Goal: Task Accomplishment & Management: Complete application form

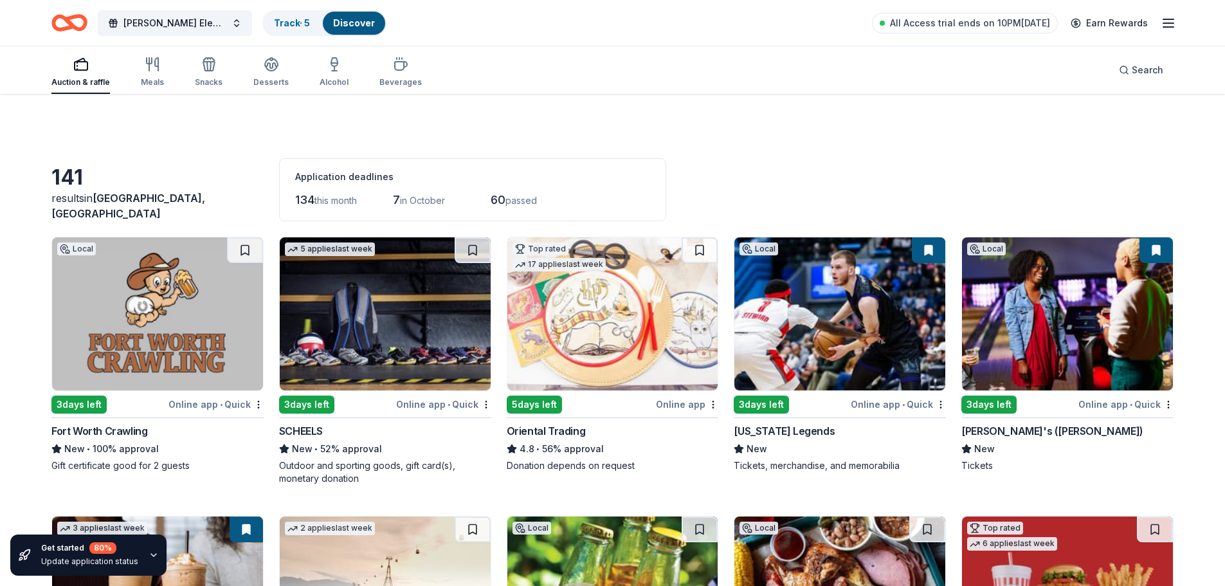
scroll to position [2149, 0]
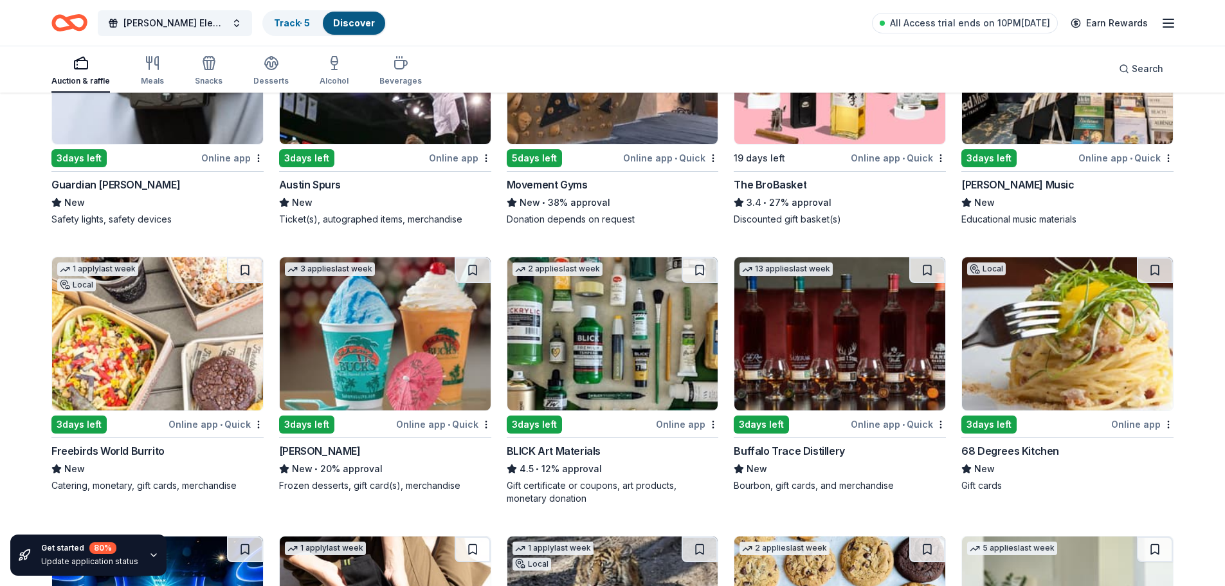
click at [566, 452] on div "BLICK Art Materials" at bounding box center [554, 450] width 94 height 15
click at [1033, 449] on div "68 Degrees Kitchen" at bounding box center [1011, 450] width 98 height 15
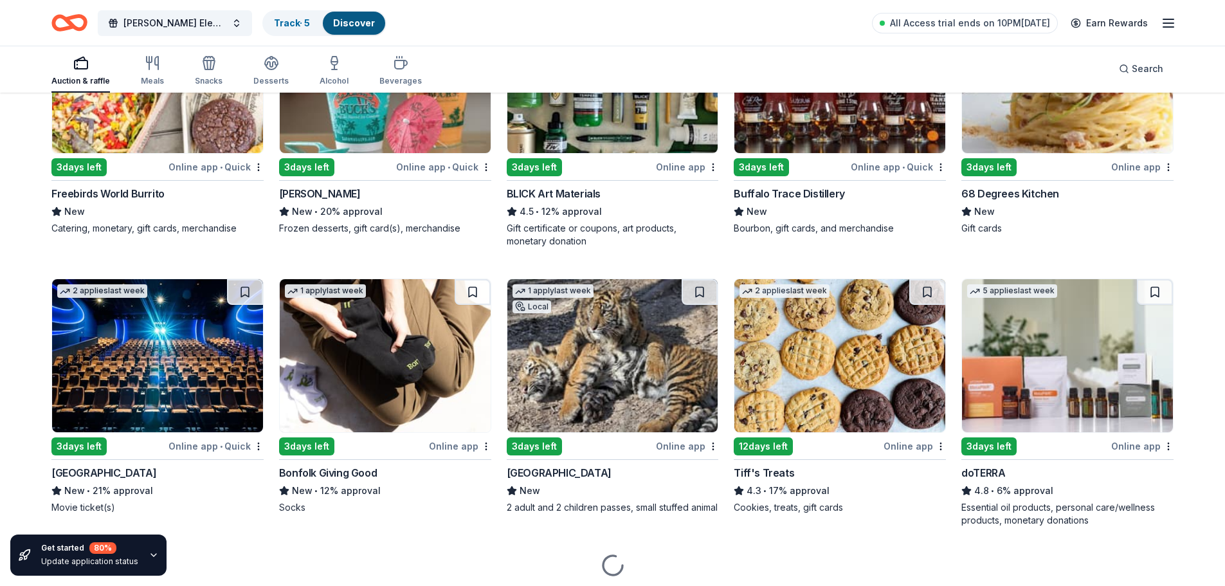
scroll to position [2450, 0]
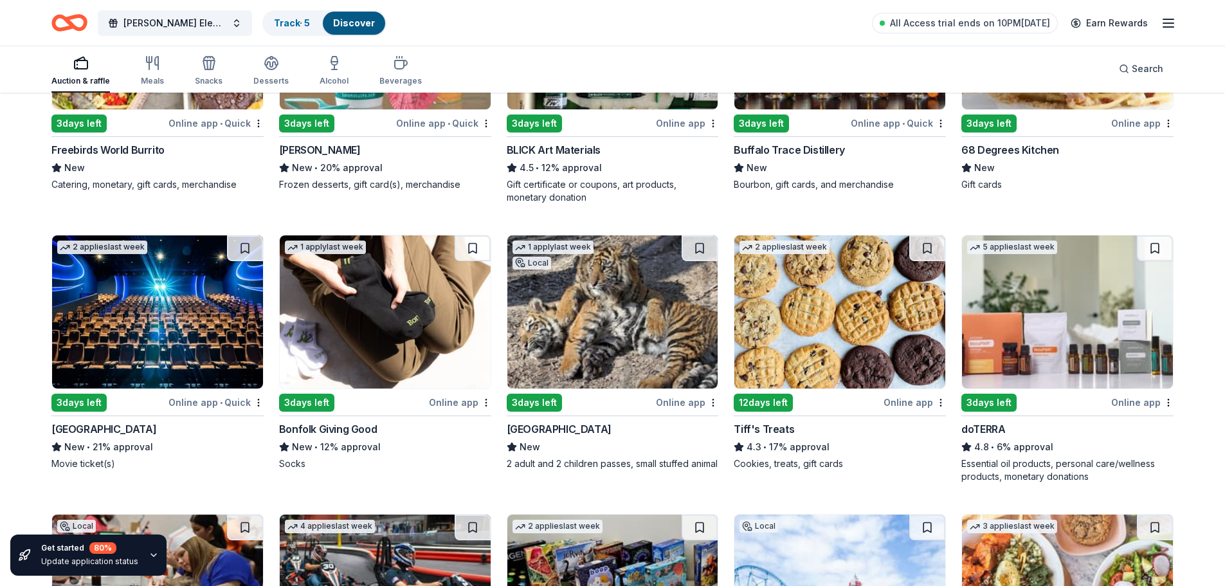
click at [78, 432] on div "Cinépolis" at bounding box center [103, 428] width 105 height 15
click at [581, 428] on div "Cameron Park Zoo" at bounding box center [559, 428] width 105 height 15
click at [768, 426] on div "Tiff's Treats" at bounding box center [764, 428] width 60 height 15
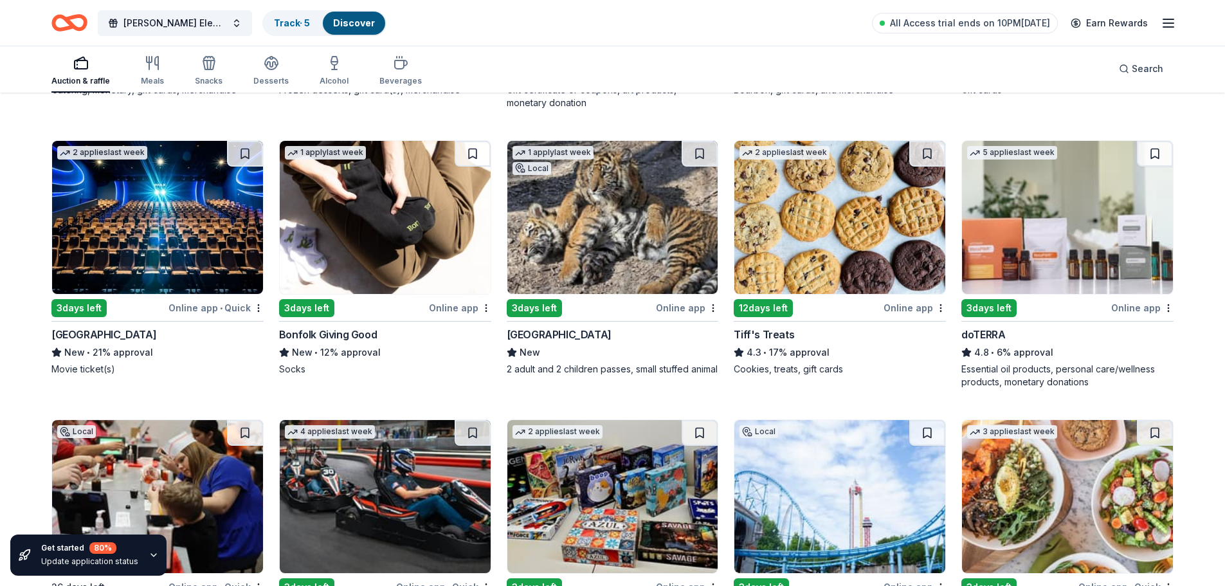
scroll to position [2579, 0]
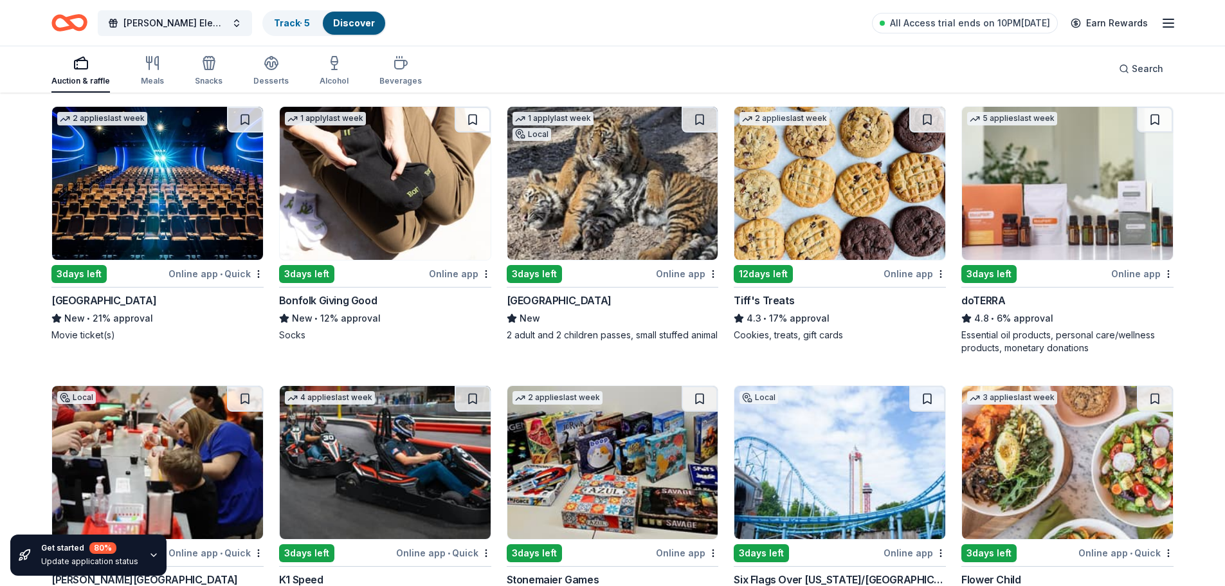
click at [992, 302] on div "doTERRA" at bounding box center [984, 300] width 44 height 15
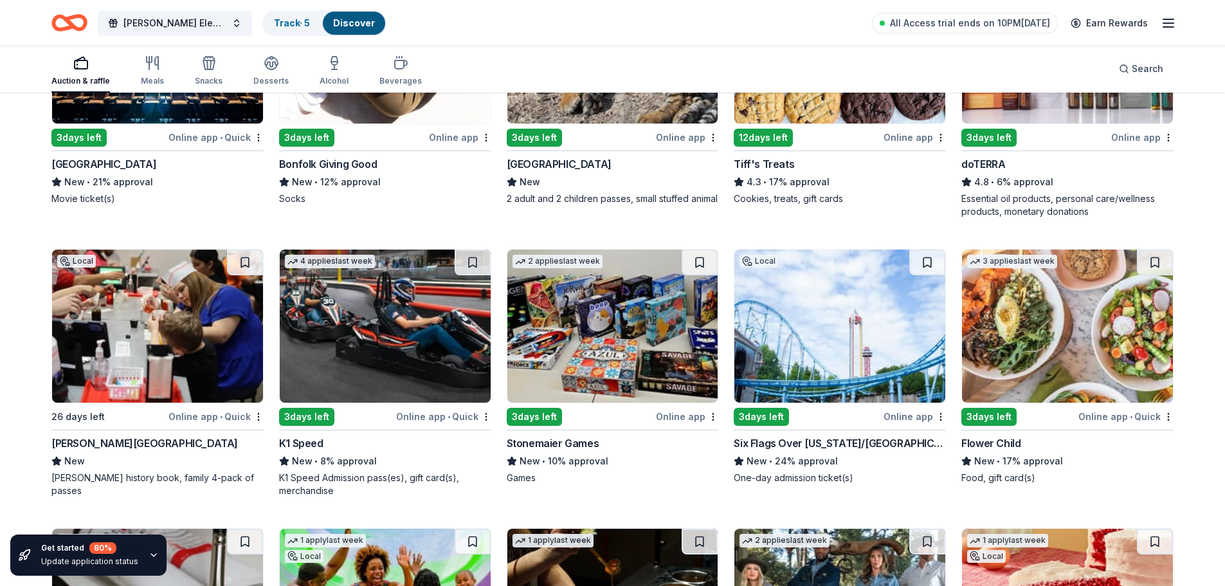
scroll to position [2772, 0]
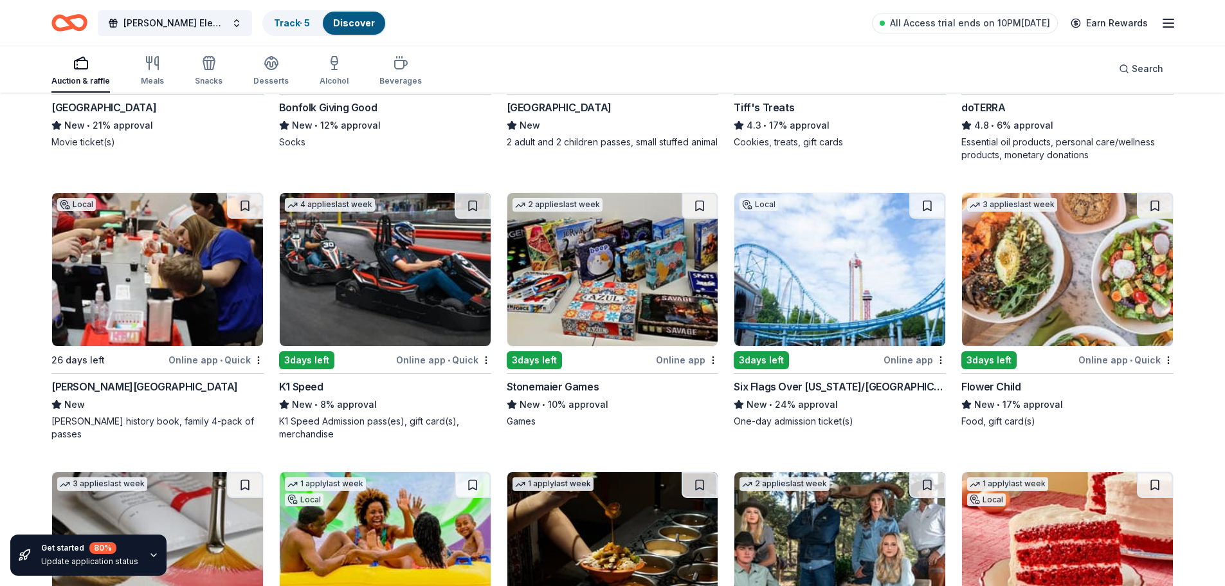
click at [111, 385] on div "Dr Pepper Museum" at bounding box center [144, 386] width 187 height 15
click at [307, 386] on div "K1 Speed" at bounding box center [301, 386] width 44 height 15
click at [568, 387] on div "Stonemaier Games" at bounding box center [553, 386] width 93 height 15
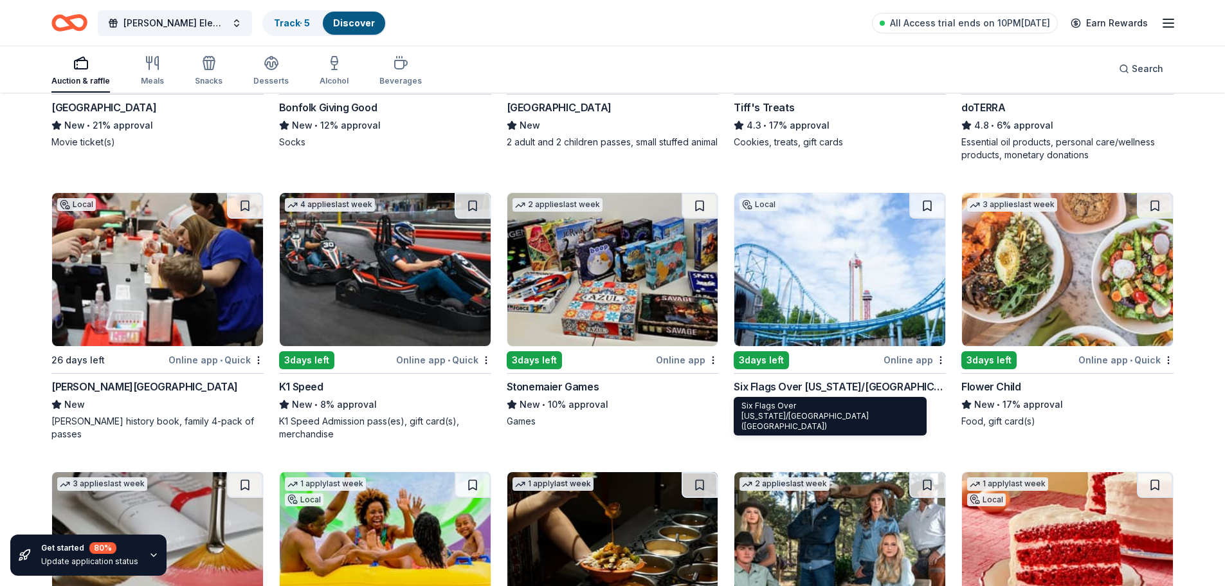
click at [884, 387] on div "Six Flags Over Texas/Hurricane Harbor (Arlington)" at bounding box center [840, 386] width 212 height 15
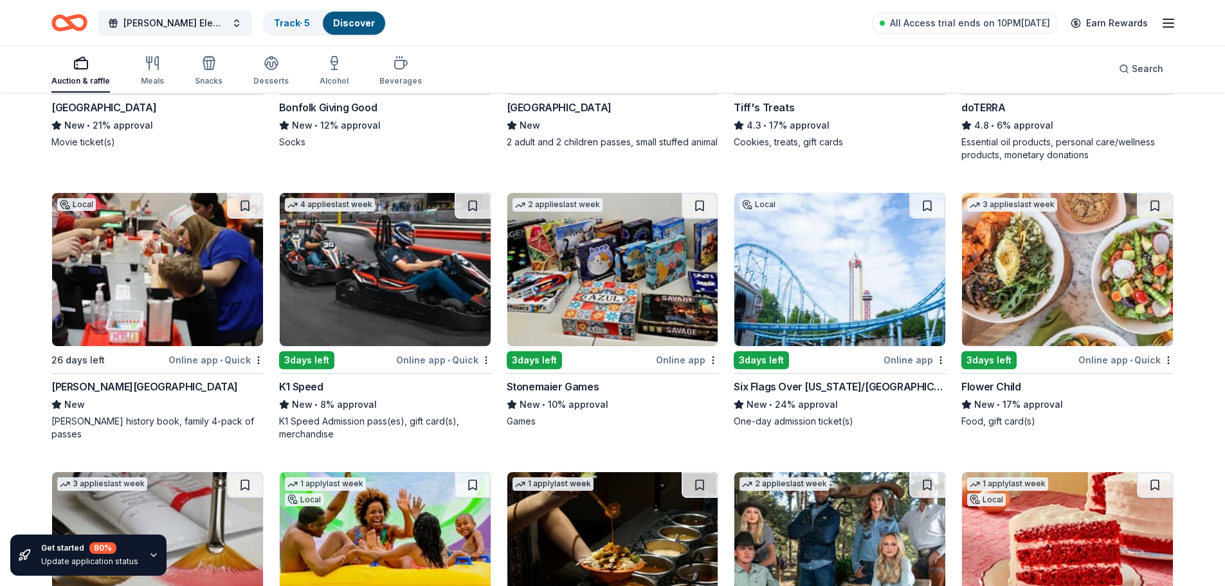
click at [987, 383] on div "Flower Child" at bounding box center [991, 386] width 59 height 15
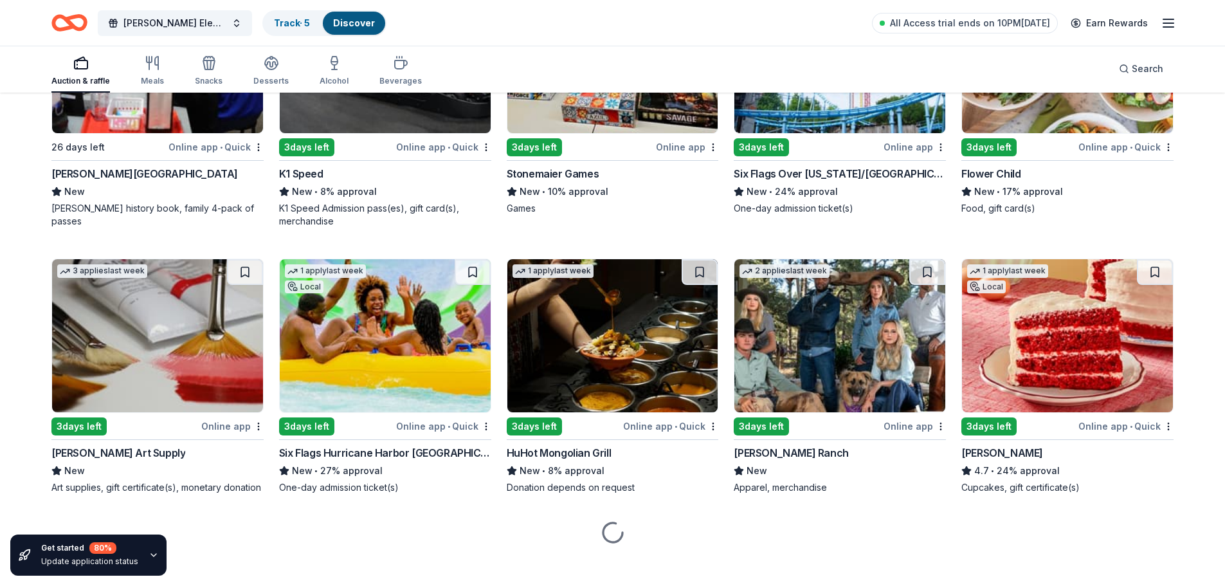
scroll to position [2996, 0]
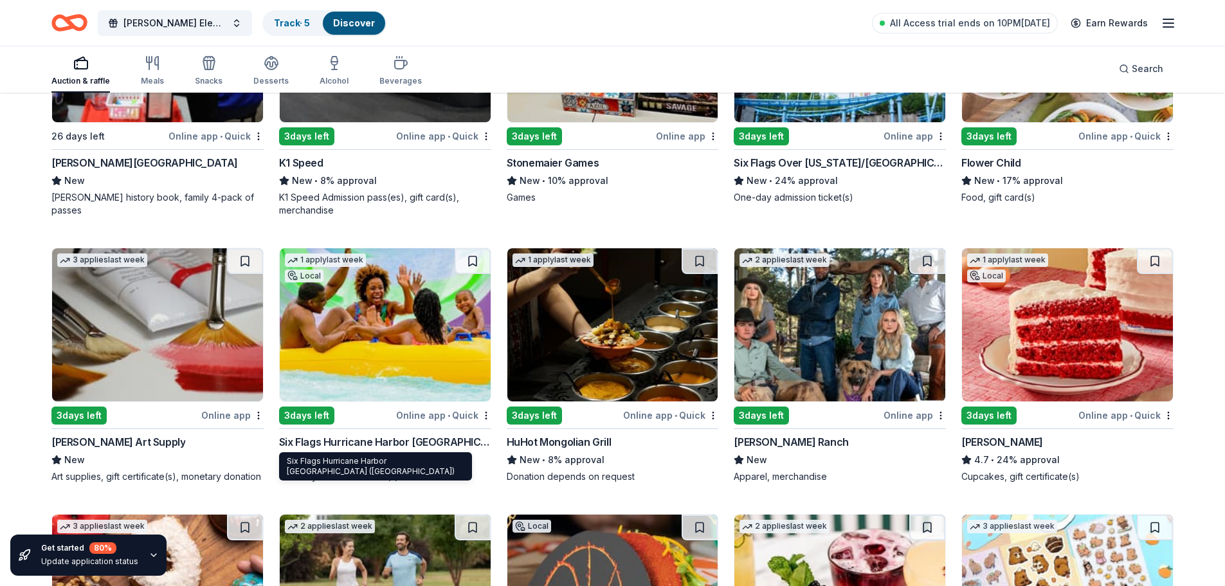
click at [435, 443] on div "Six Flags Hurricane Harbor [GEOGRAPHIC_DATA] ([GEOGRAPHIC_DATA])" at bounding box center [385, 441] width 212 height 15
click at [574, 441] on div "HuHot Mongolian Grill" at bounding box center [559, 441] width 105 height 15
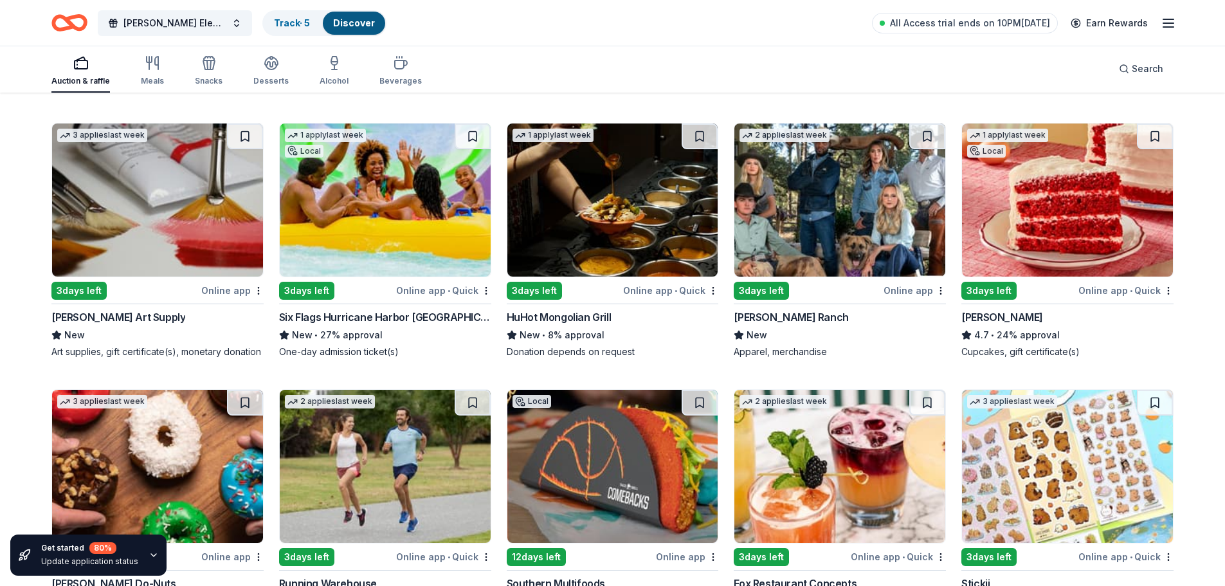
scroll to position [3124, 0]
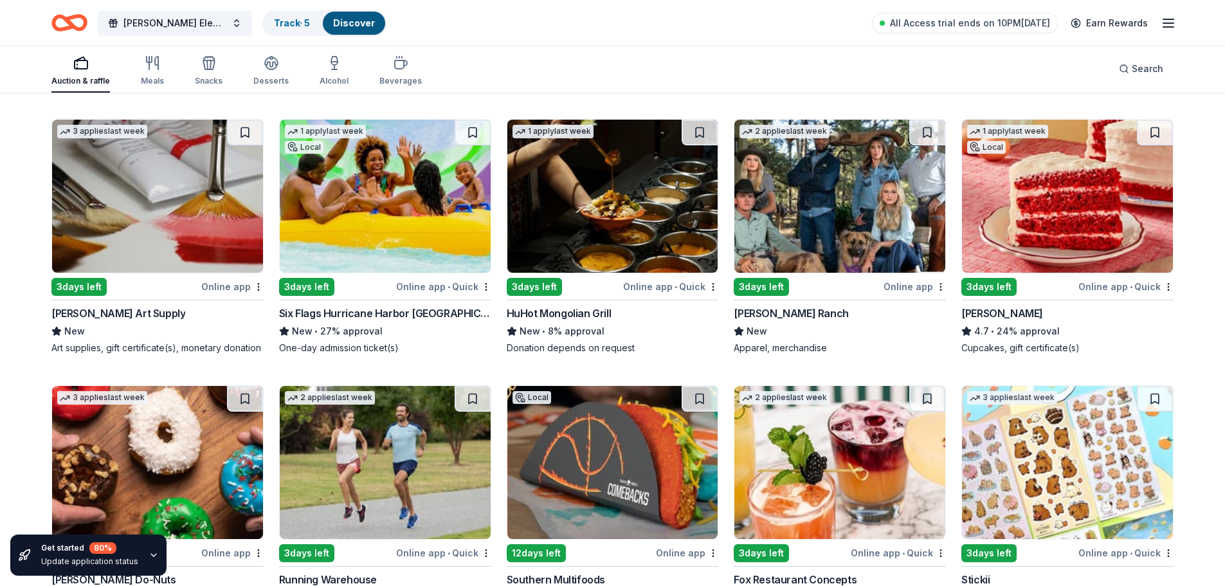
click at [780, 314] on div "Kimes Ranch" at bounding box center [791, 313] width 114 height 15
click at [1018, 311] on div "Susie Cakes" at bounding box center [1003, 313] width 82 height 15
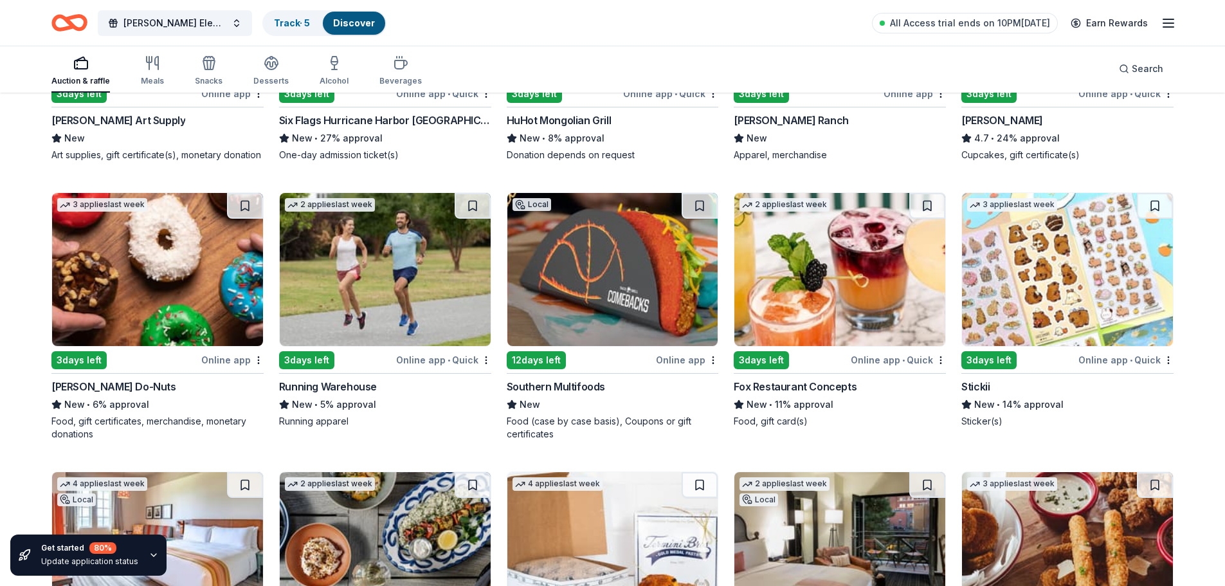
scroll to position [3382, 0]
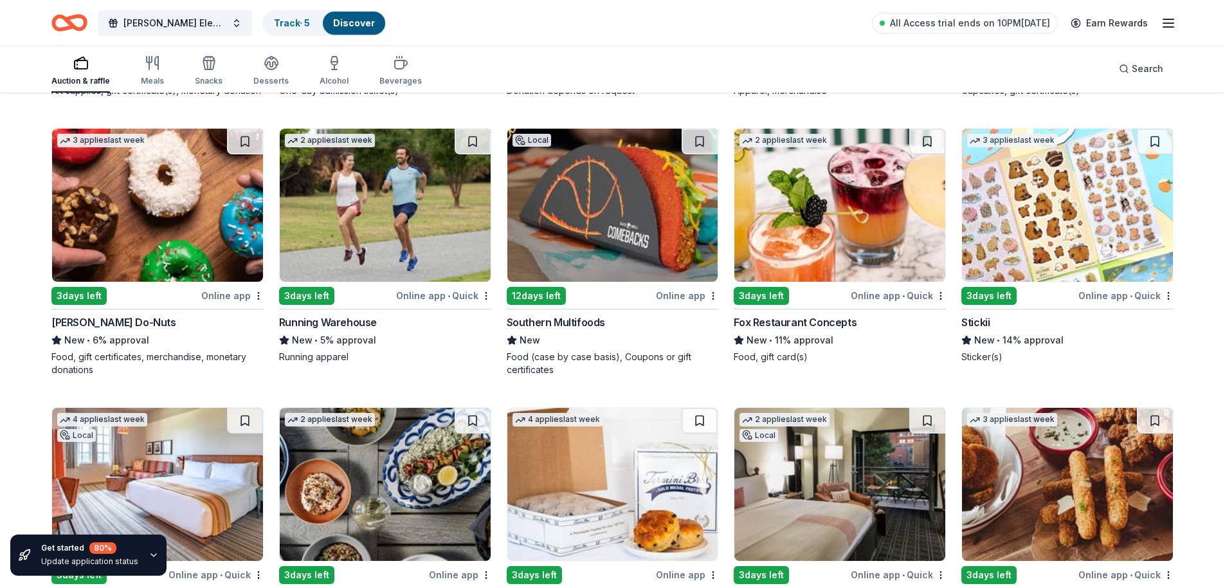
click at [575, 320] on div "Southern Multifoods" at bounding box center [556, 322] width 98 height 15
click at [819, 323] on div "Fox Restaurant Concepts" at bounding box center [795, 322] width 123 height 15
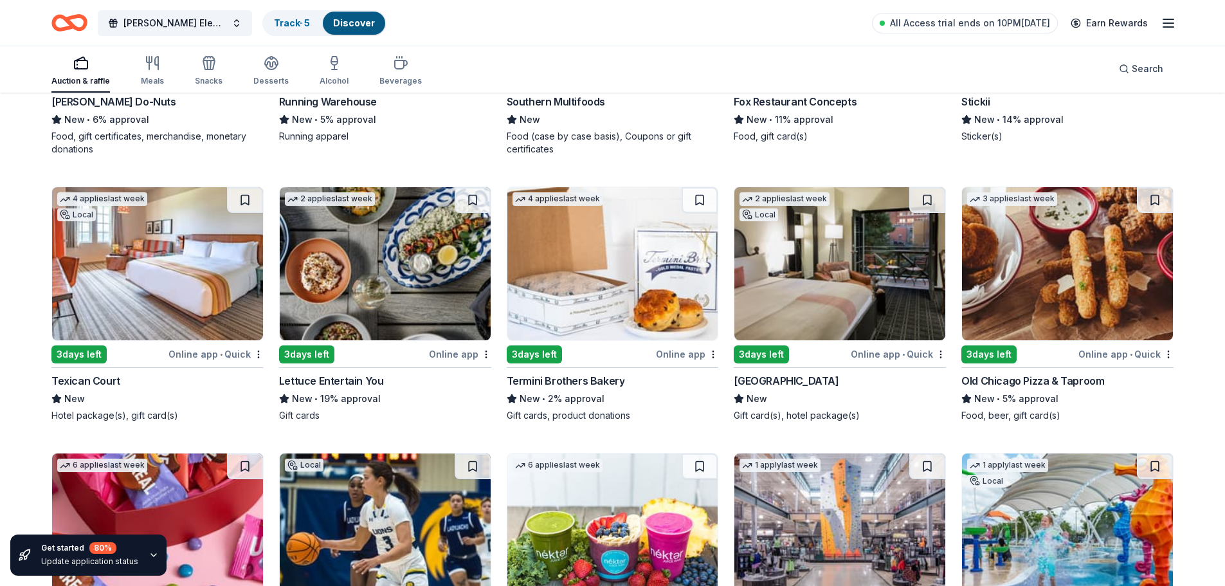
scroll to position [3605, 0]
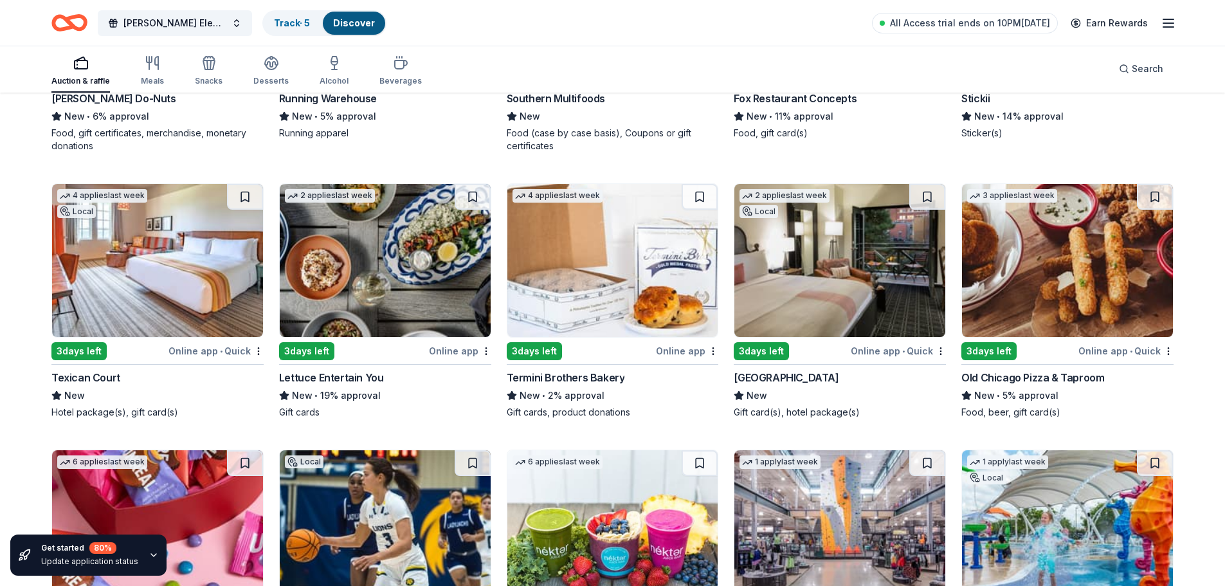
click at [102, 376] on div "Texican Court" at bounding box center [85, 377] width 69 height 15
click at [354, 375] on div "Lettuce Entertain You" at bounding box center [331, 377] width 105 height 15
click at [823, 374] on div "Hotel Valencia Riverwalk" at bounding box center [786, 377] width 105 height 15
click at [1092, 307] on img at bounding box center [1067, 260] width 211 height 153
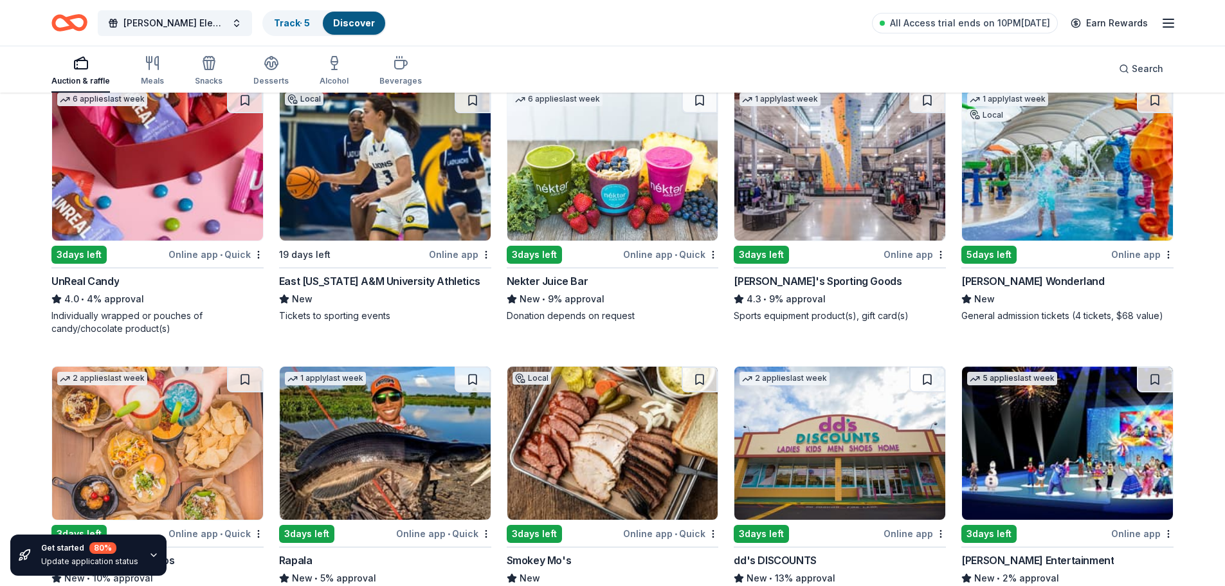
scroll to position [3991, 0]
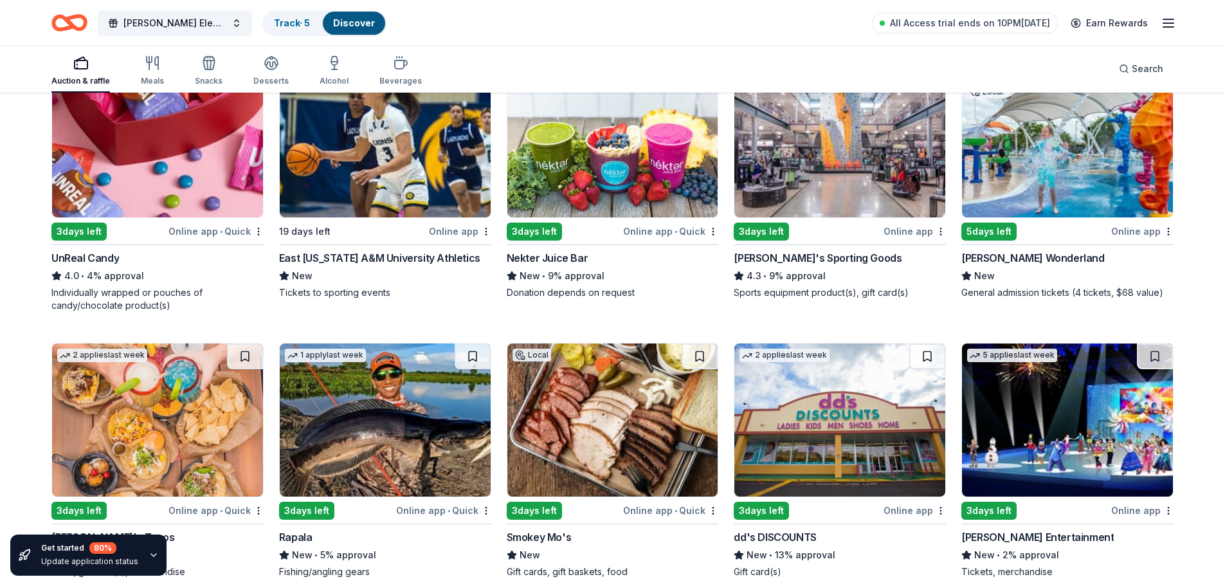
click at [111, 258] on div "UnReal Candy" at bounding box center [85, 257] width 68 height 15
click at [569, 257] on div "Nekter Juice Bar" at bounding box center [548, 257] width 82 height 15
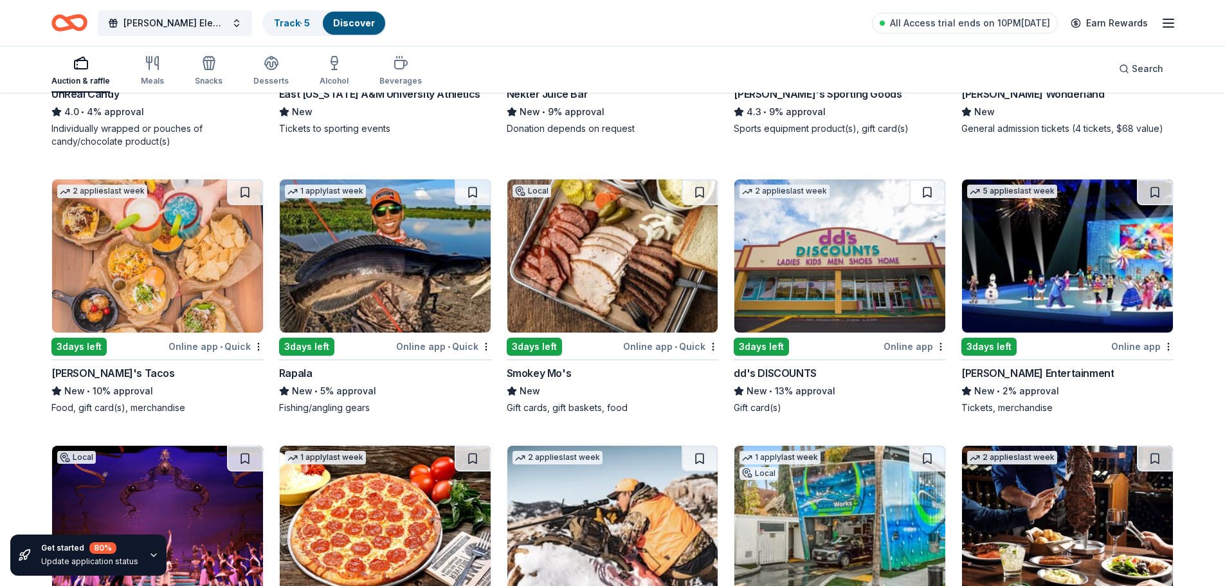
scroll to position [4184, 0]
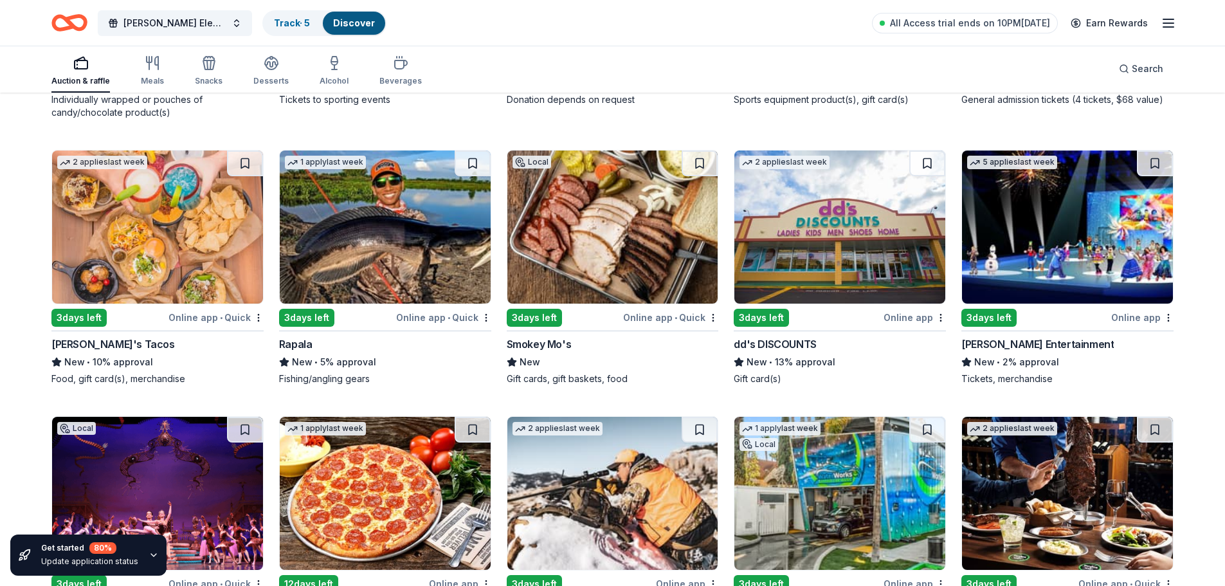
click at [295, 342] on div "Rapala" at bounding box center [295, 343] width 33 height 15
click at [542, 347] on div "Smokey Mo's" at bounding box center [539, 343] width 65 height 15
click at [1011, 344] on div "Feld Entertainment" at bounding box center [1038, 343] width 152 height 15
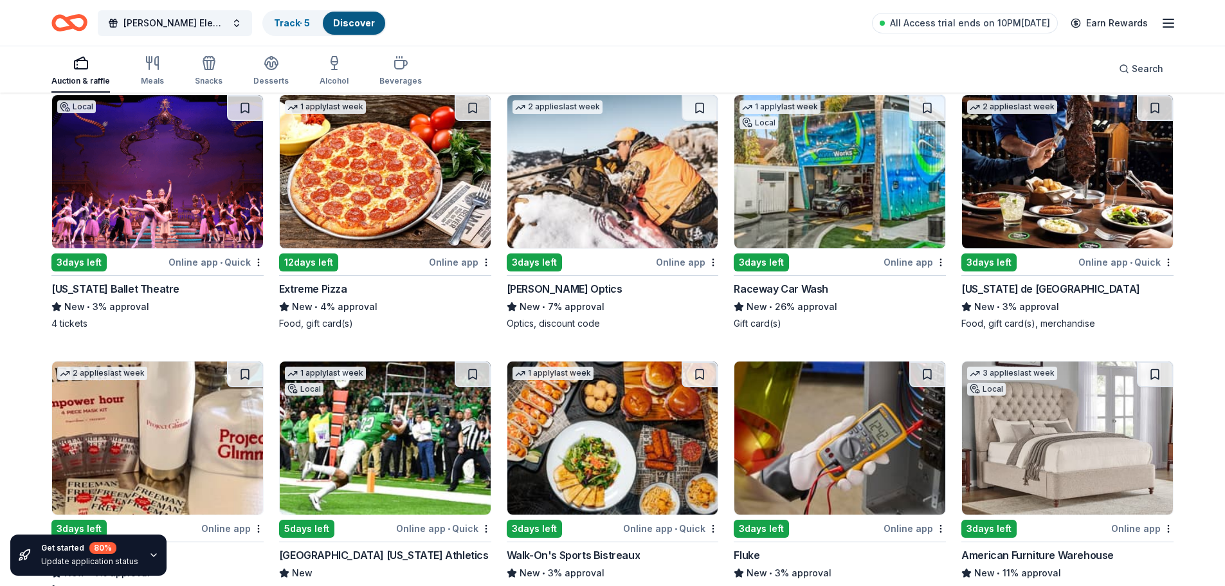
scroll to position [4442, 0]
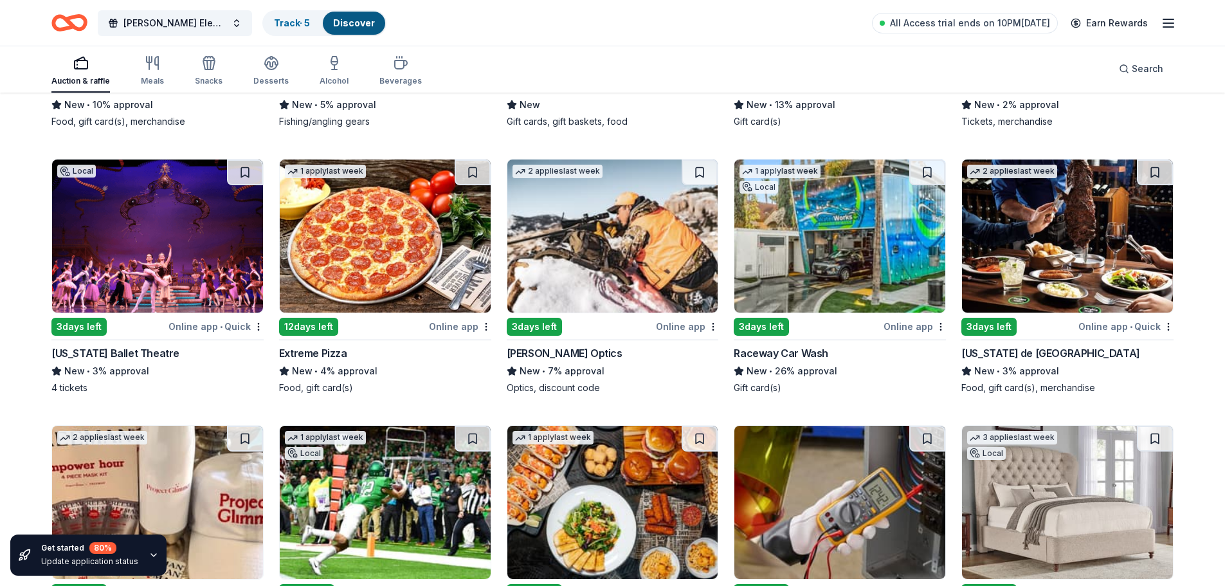
click at [113, 351] on div "[US_STATE] Ballet Theatre" at bounding box center [115, 352] width 128 height 15
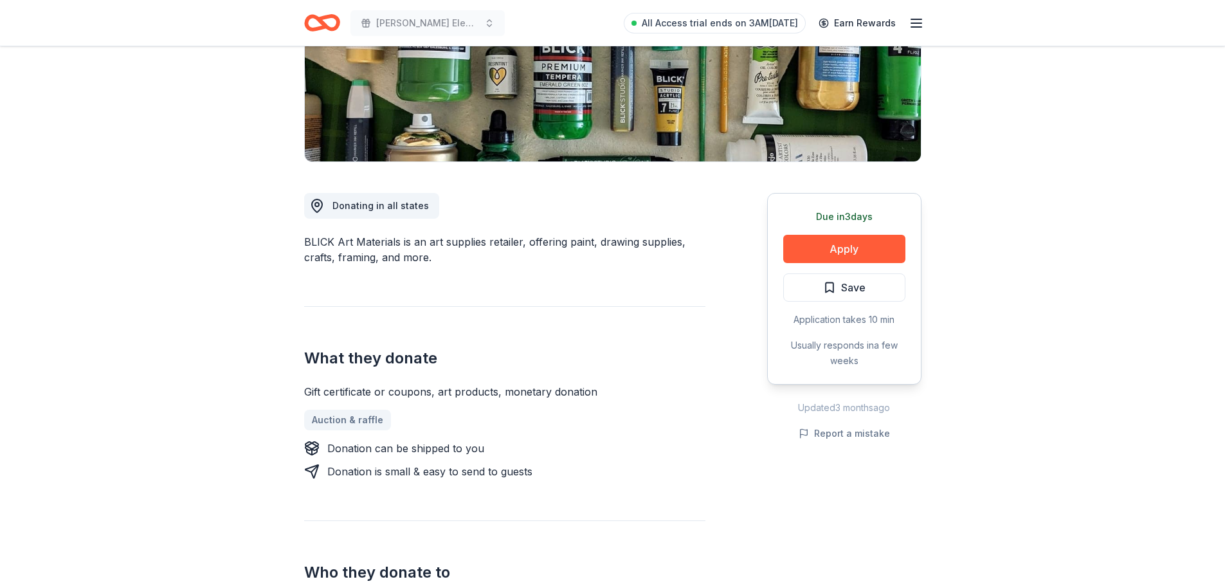
scroll to position [129, 0]
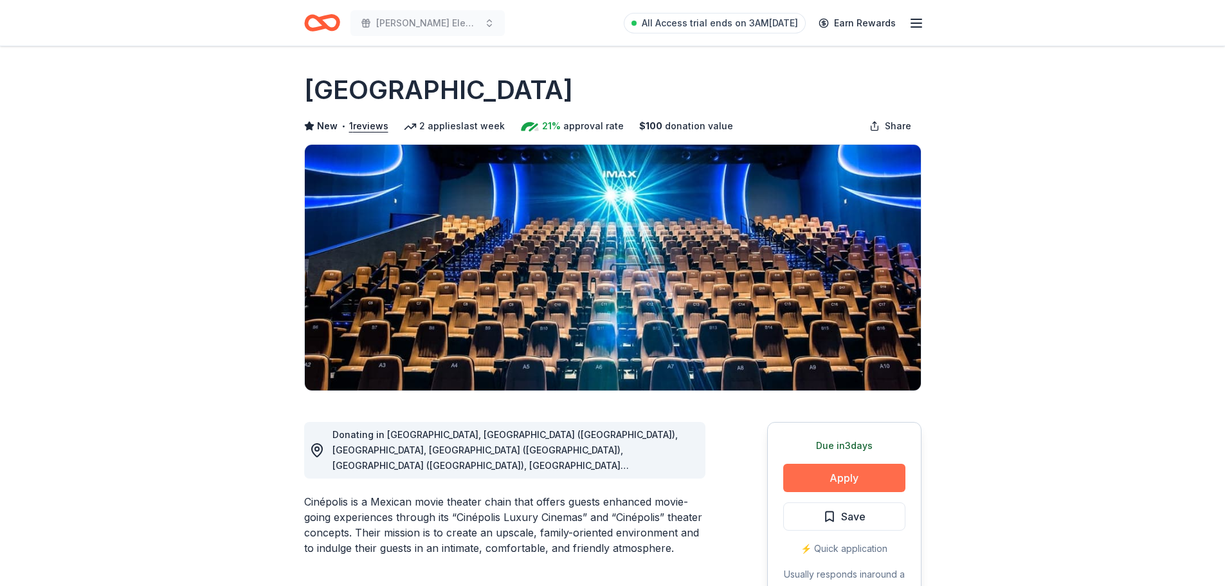
click at [832, 474] on button "Apply" at bounding box center [844, 478] width 122 height 28
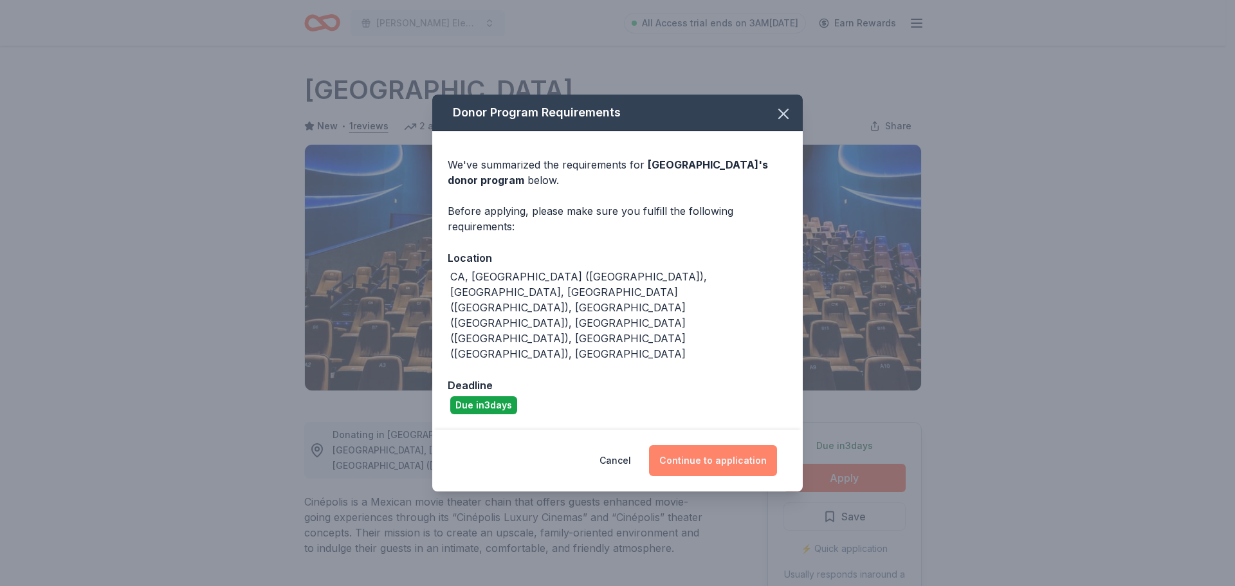
click at [699, 445] on button "Continue to application" at bounding box center [713, 460] width 128 height 31
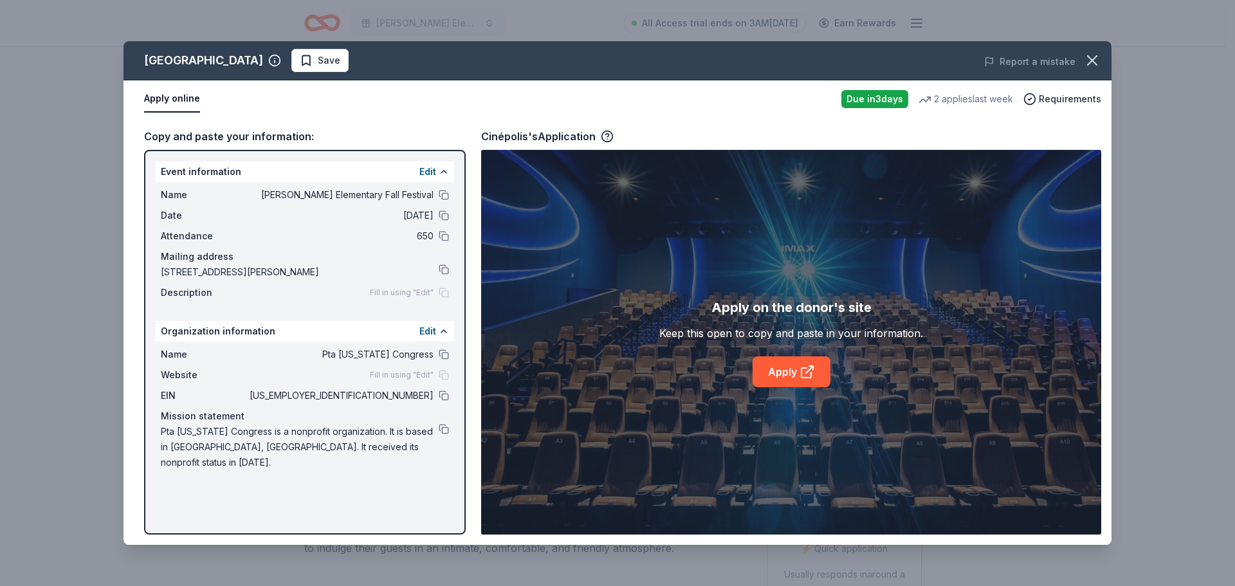
click at [785, 430] on div "Apply on the donor's site Keep this open to copy and paste in your information.…" at bounding box center [791, 342] width 620 height 385
click at [798, 373] on link "Apply" at bounding box center [792, 371] width 78 height 31
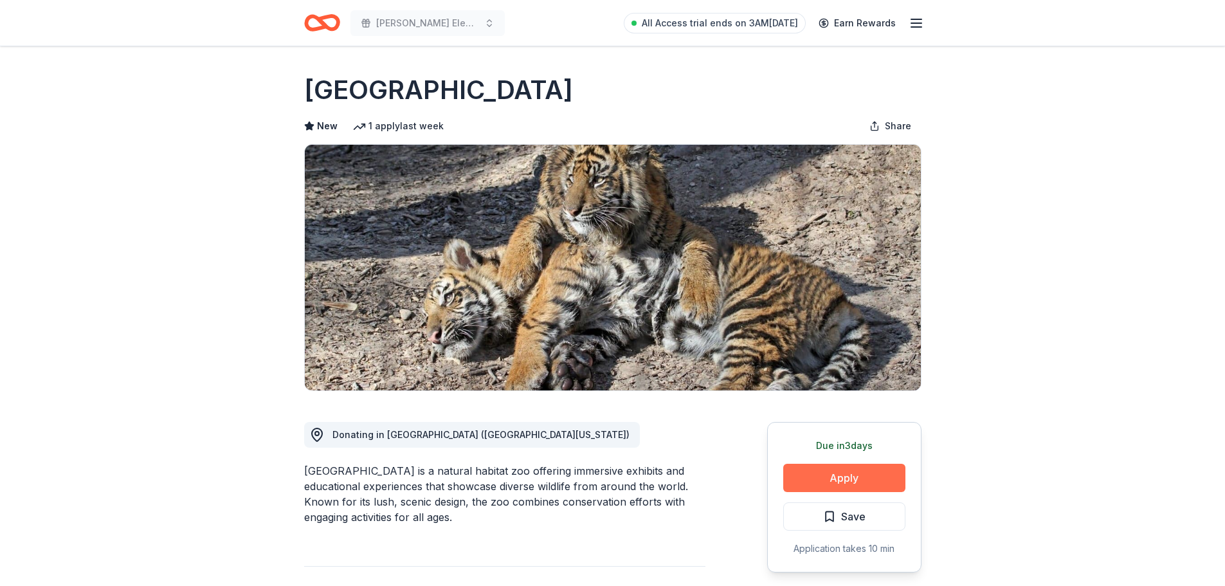
click at [838, 481] on button "Apply" at bounding box center [844, 478] width 122 height 28
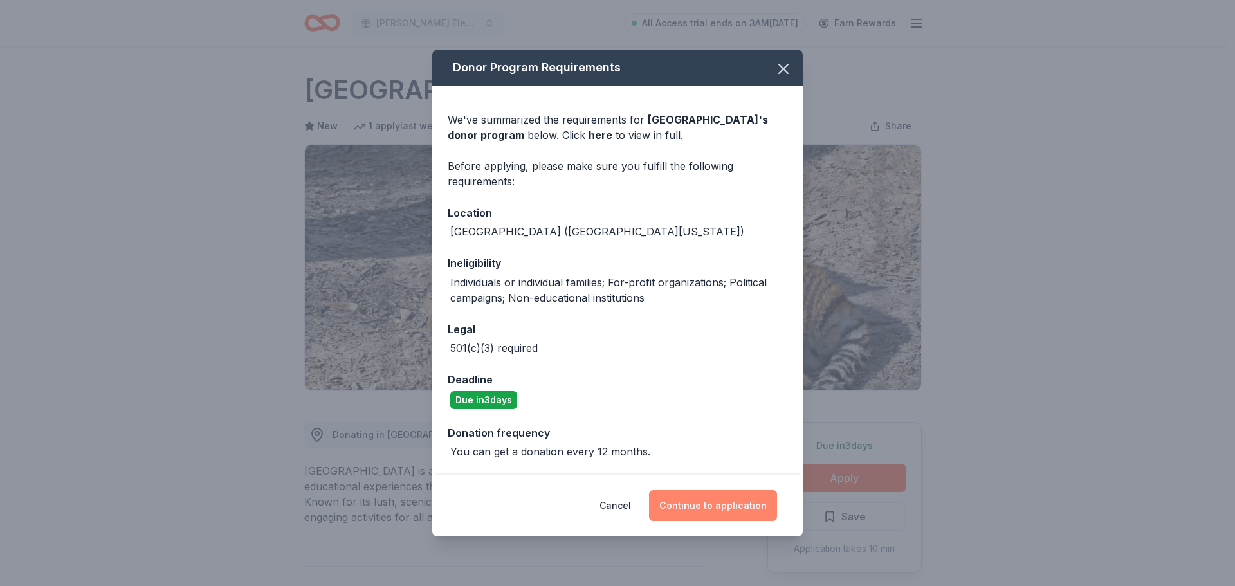
click at [699, 516] on button "Continue to application" at bounding box center [713, 505] width 128 height 31
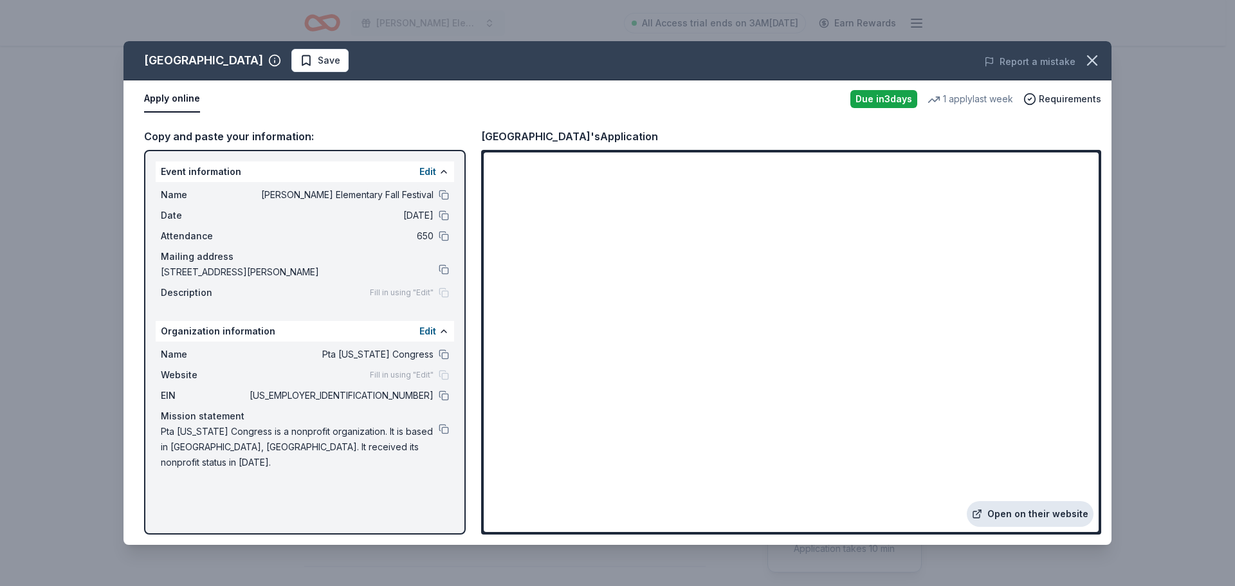
click at [1025, 517] on link "Open on their website" at bounding box center [1030, 514] width 127 height 26
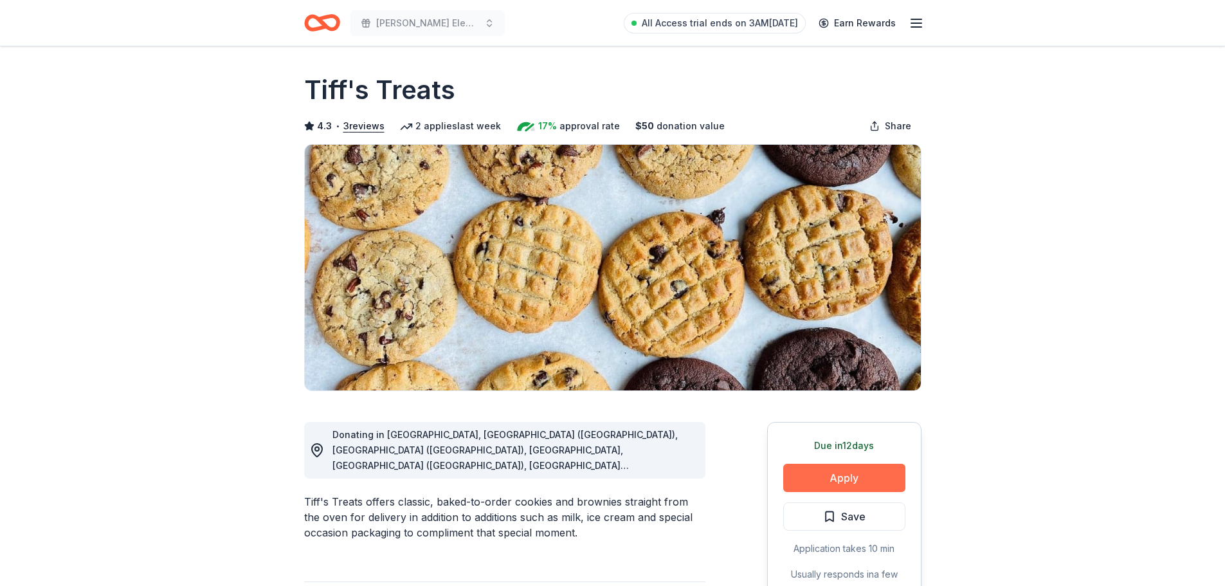
click at [852, 473] on button "Apply" at bounding box center [844, 478] width 122 height 28
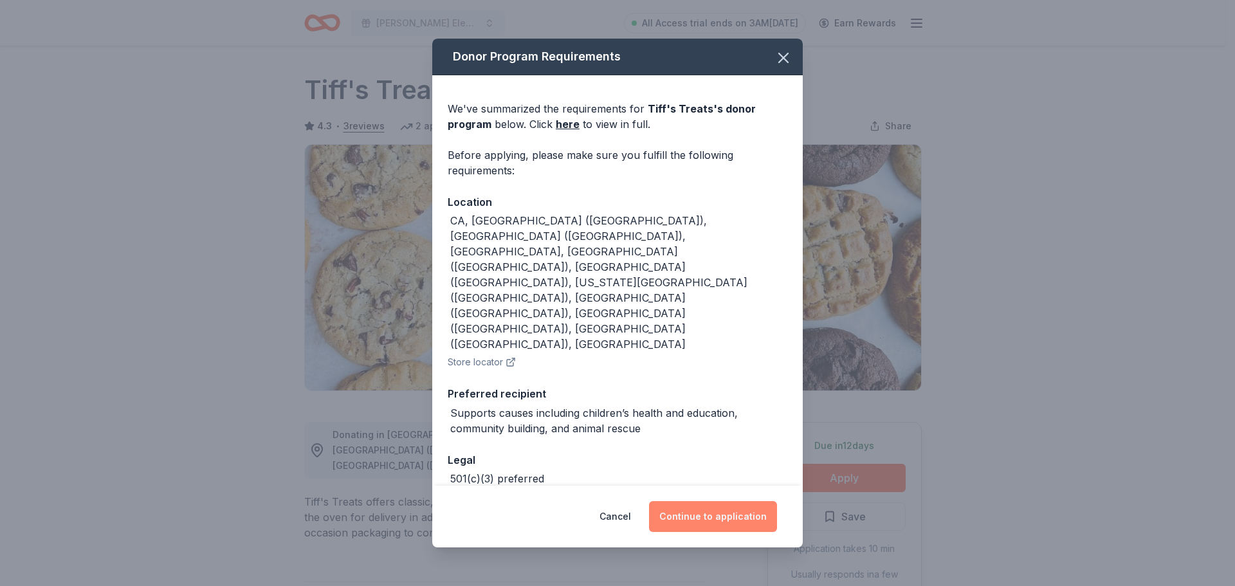
click at [724, 501] on button "Continue to application" at bounding box center [713, 516] width 128 height 31
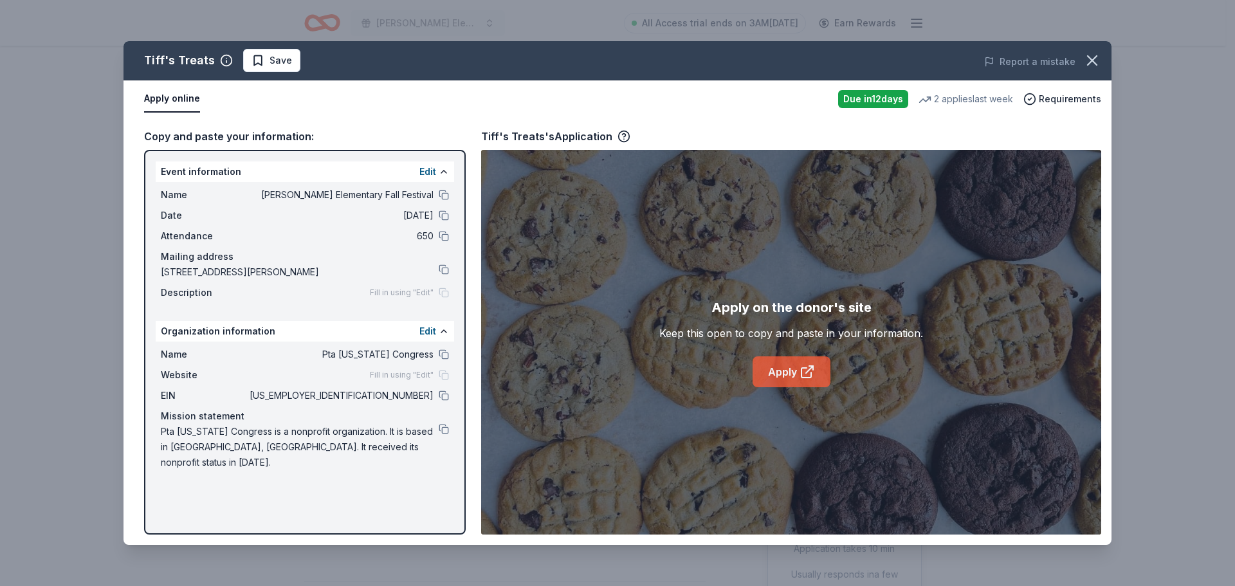
click at [789, 376] on link "Apply" at bounding box center [792, 371] width 78 height 31
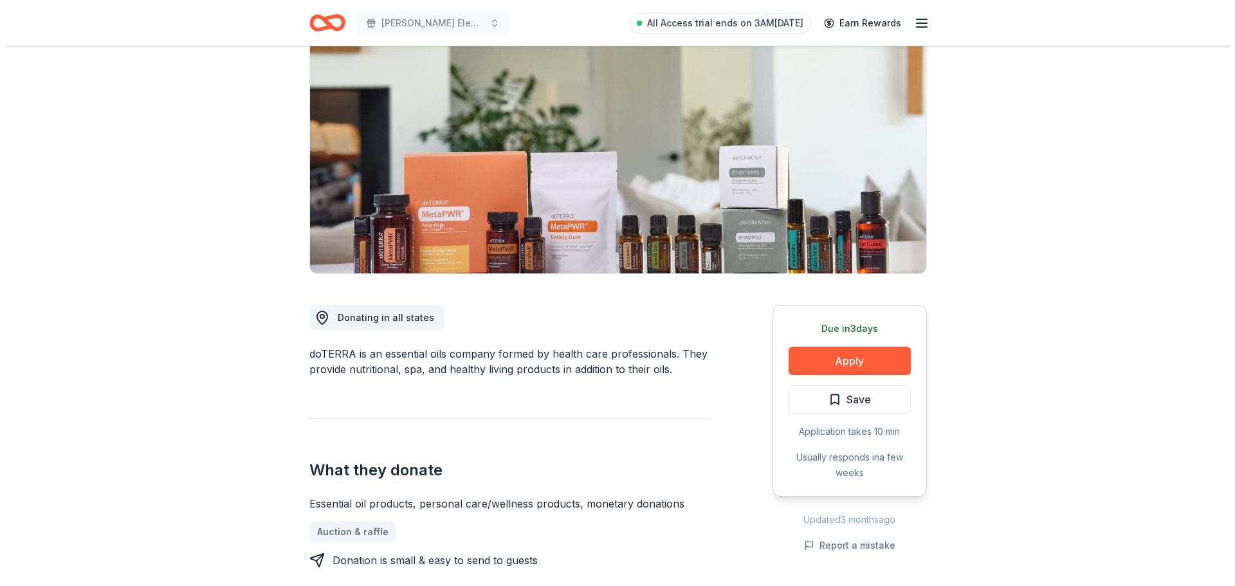
scroll to position [129, 0]
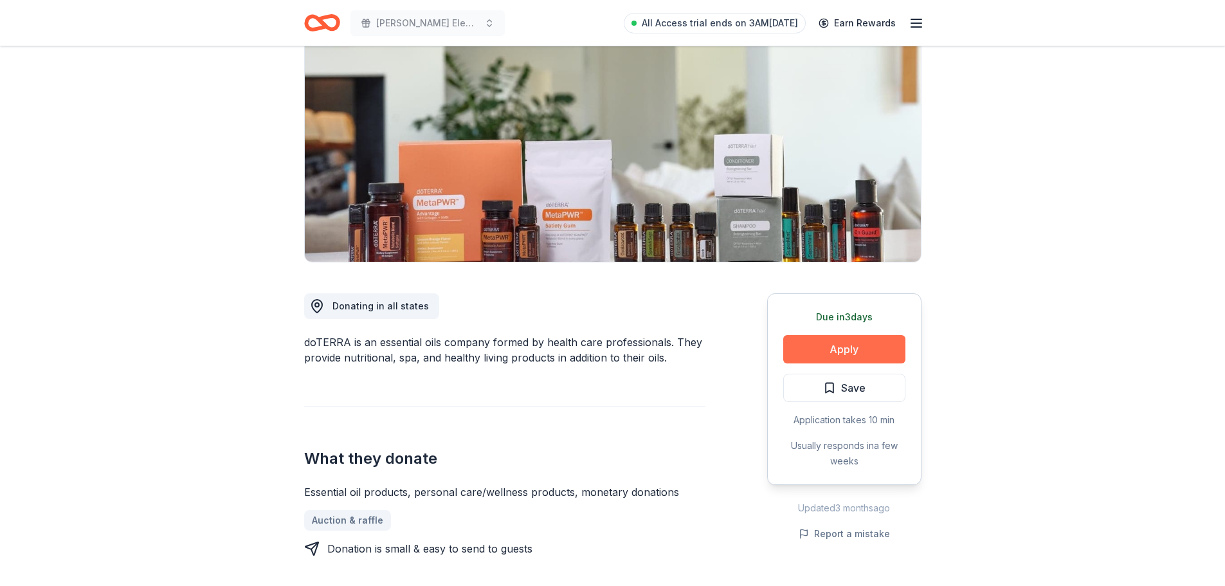
click at [865, 352] on button "Apply" at bounding box center [844, 349] width 122 height 28
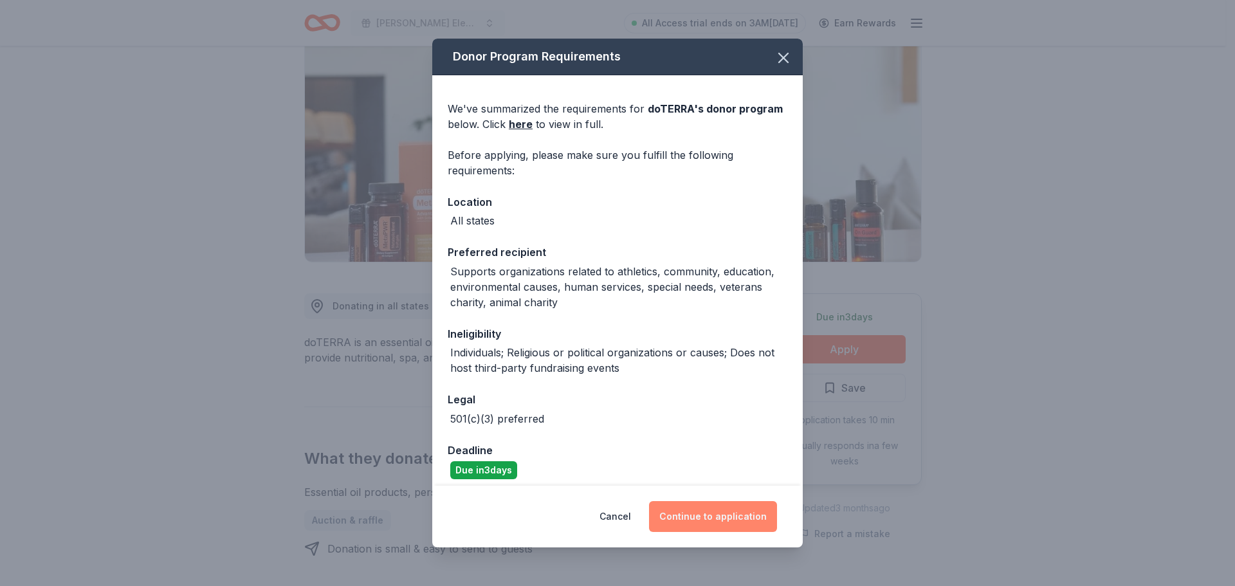
click at [733, 506] on button "Continue to application" at bounding box center [713, 516] width 128 height 31
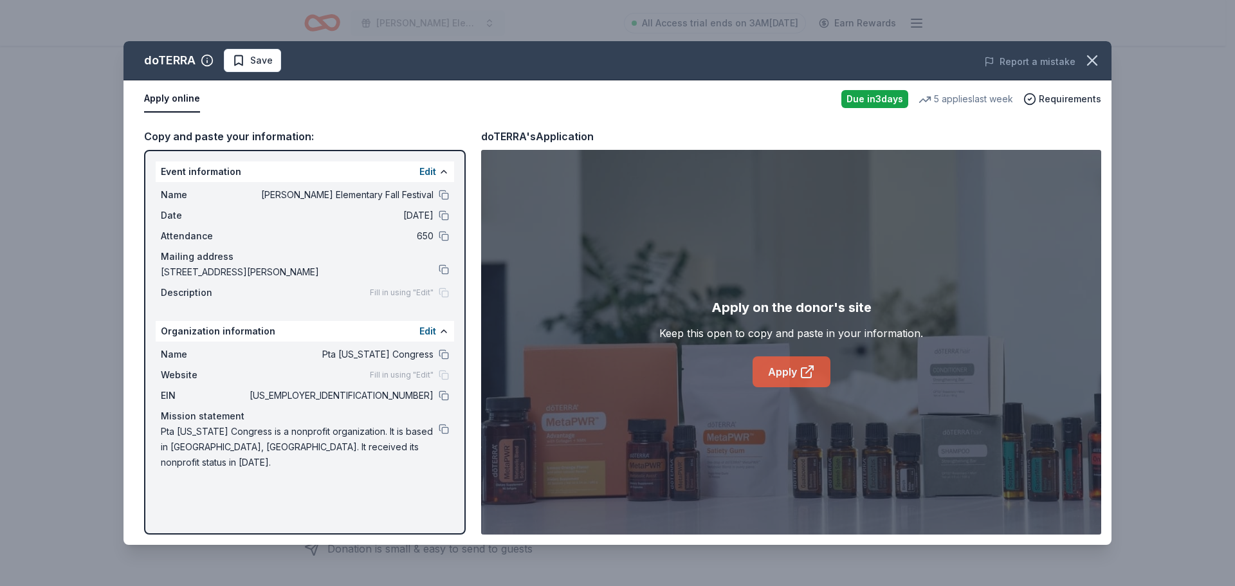
click at [787, 378] on link "Apply" at bounding box center [792, 371] width 78 height 31
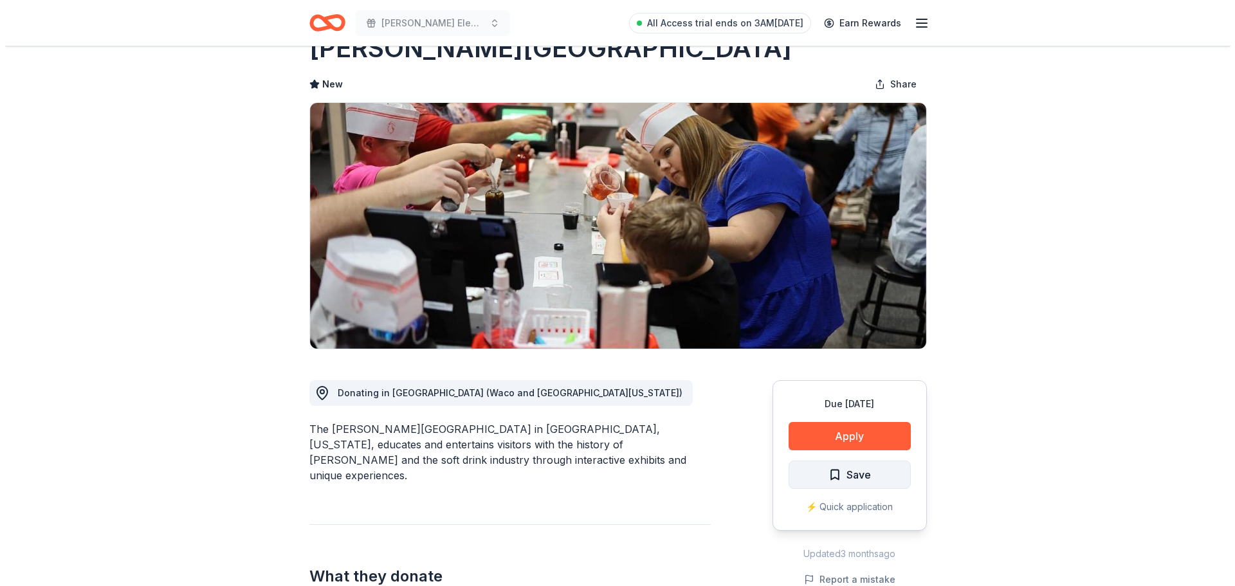
scroll to position [64, 0]
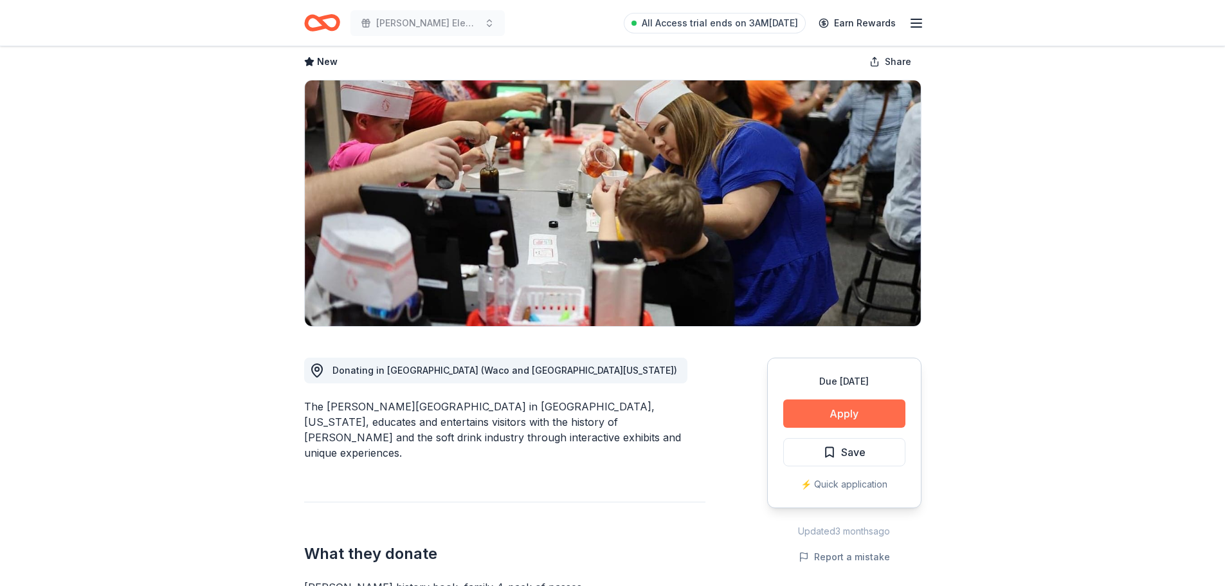
click at [860, 423] on button "Apply" at bounding box center [844, 413] width 122 height 28
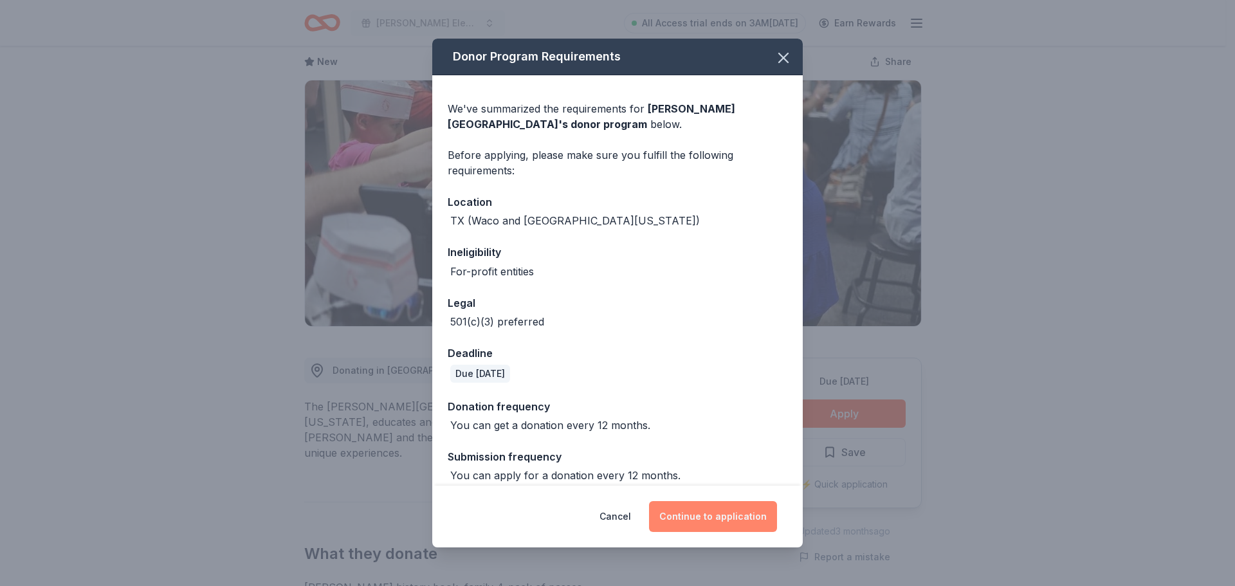
click at [744, 515] on button "Continue to application" at bounding box center [713, 516] width 128 height 31
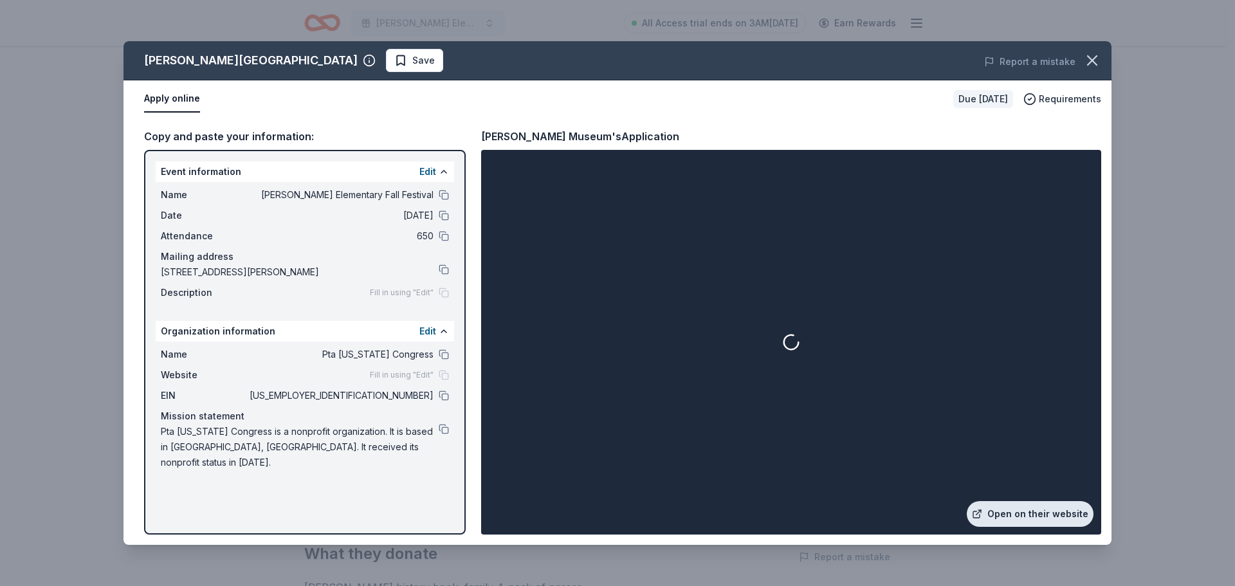
click at [1032, 515] on link "Open on their website" at bounding box center [1030, 514] width 127 height 26
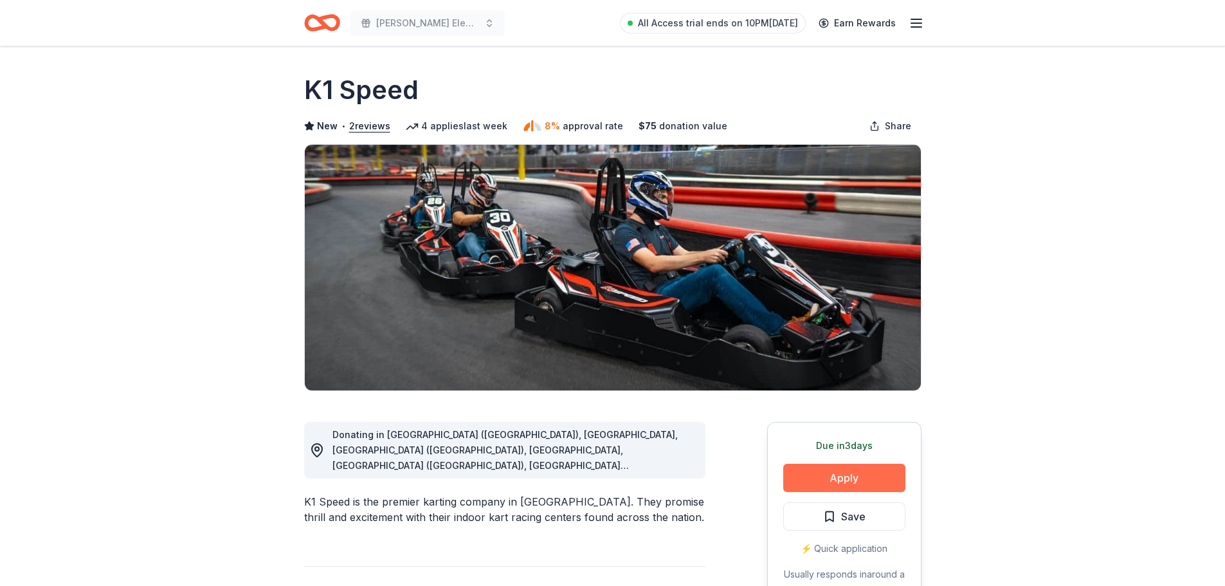
click at [851, 486] on button "Apply" at bounding box center [844, 478] width 122 height 28
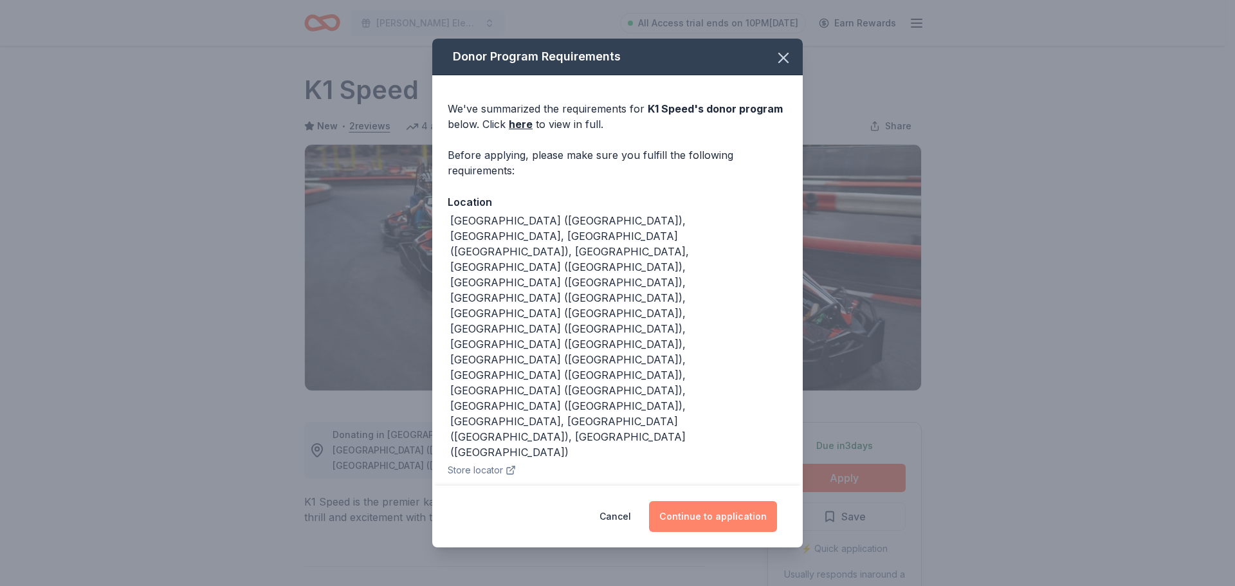
click at [715, 501] on button "Continue to application" at bounding box center [713, 516] width 128 height 31
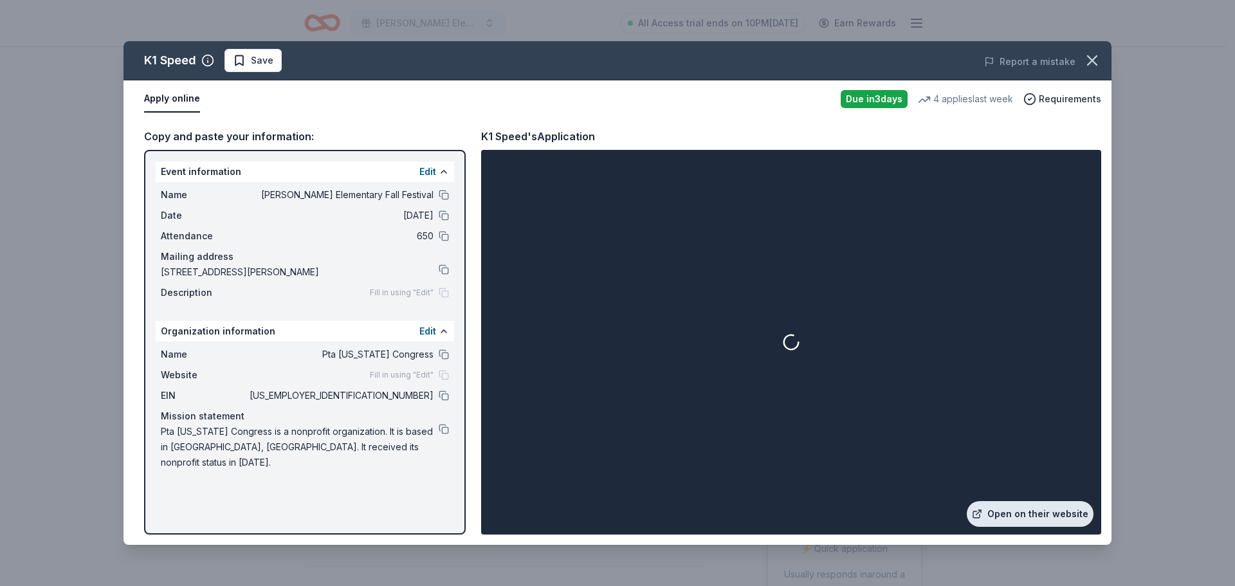
click at [1016, 512] on link "Open on their website" at bounding box center [1030, 514] width 127 height 26
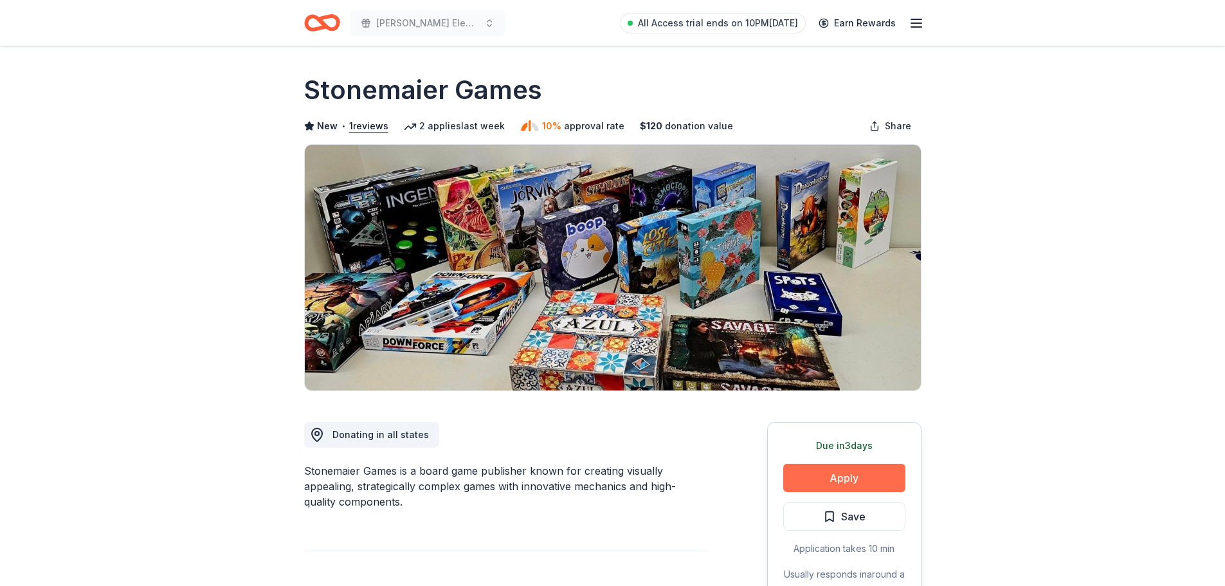
click at [879, 476] on button "Apply" at bounding box center [844, 478] width 122 height 28
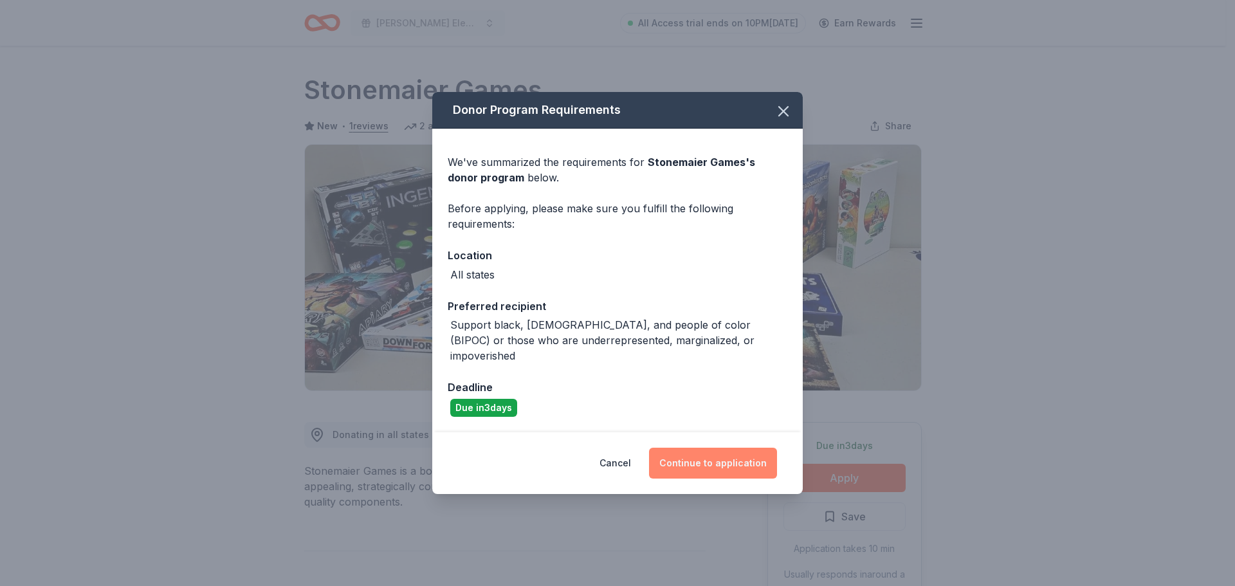
click at [765, 454] on button "Continue to application" at bounding box center [713, 463] width 128 height 31
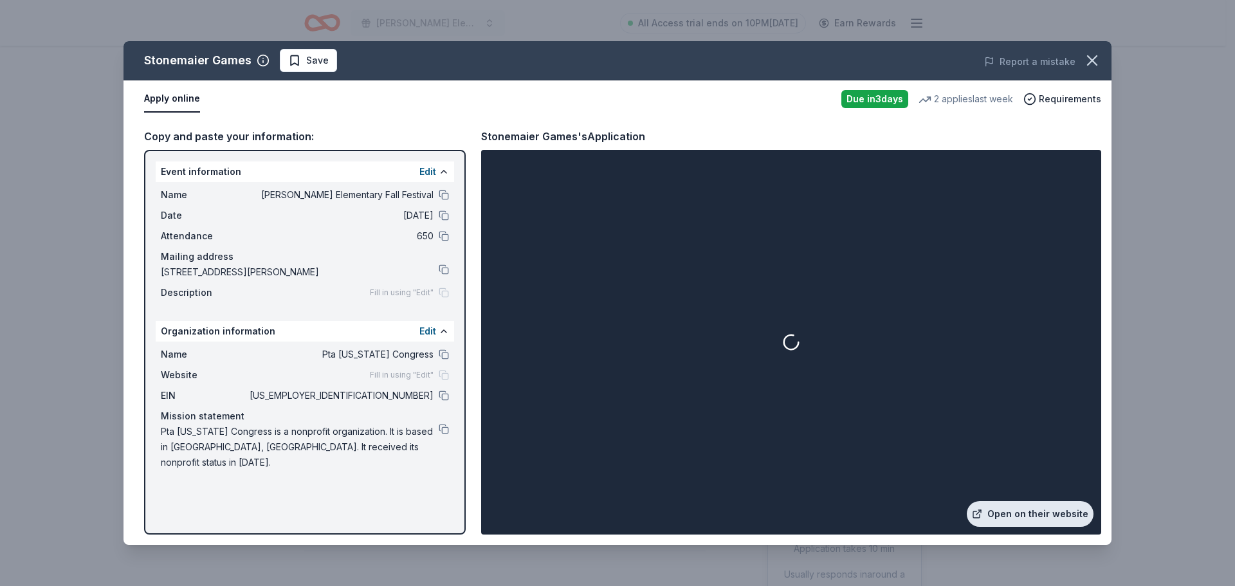
click at [1003, 508] on link "Open on their website" at bounding box center [1030, 514] width 127 height 26
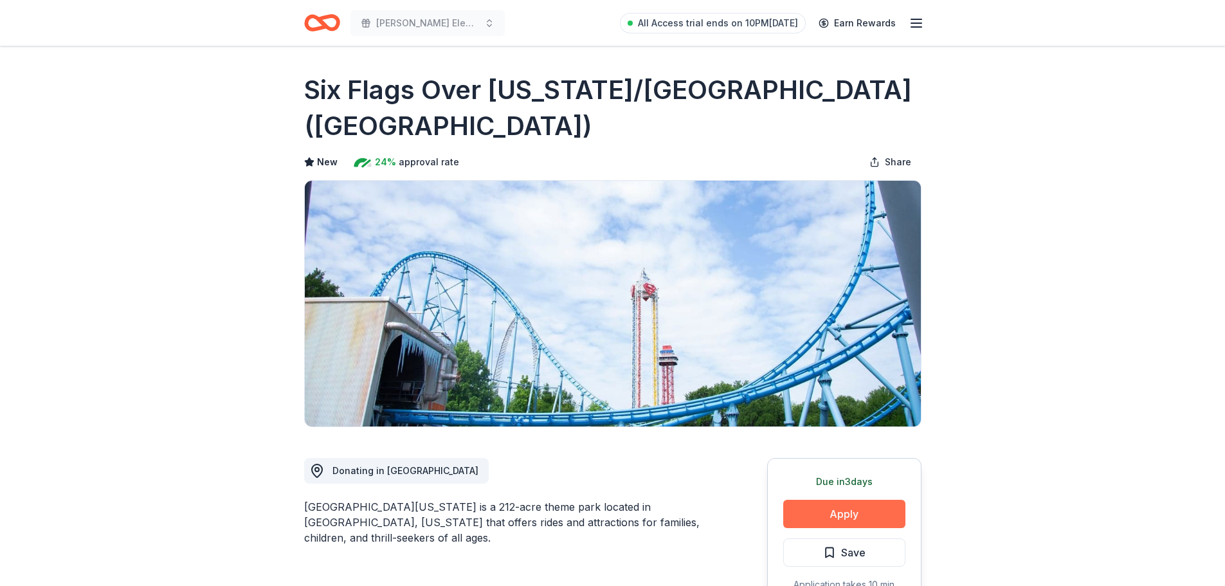
click at [850, 518] on button "Apply" at bounding box center [844, 514] width 122 height 28
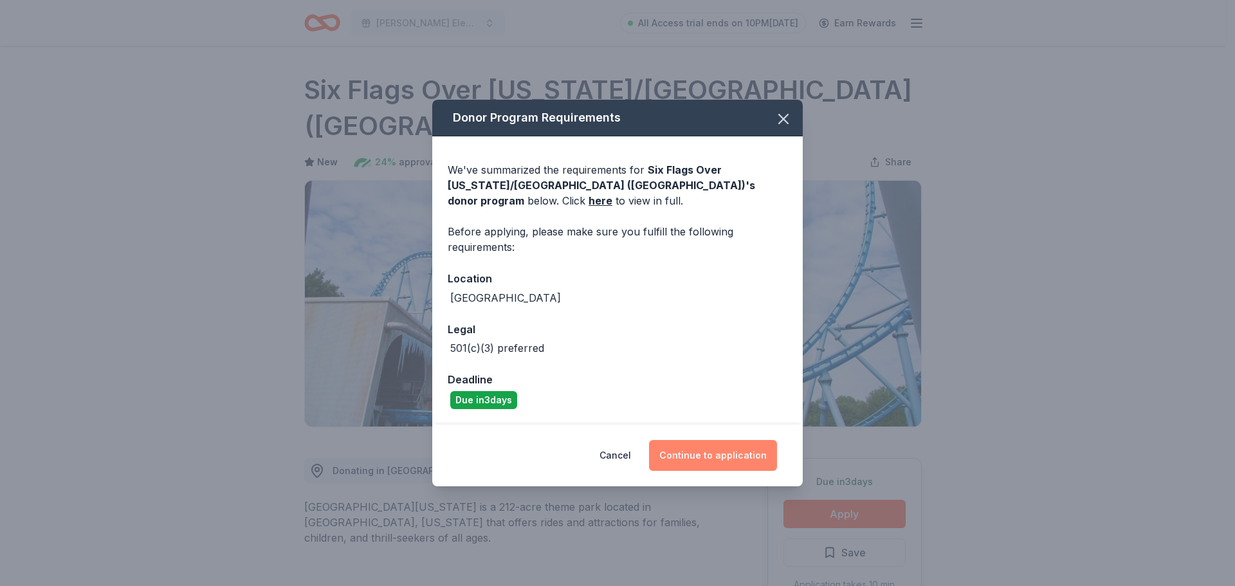
click at [717, 449] on button "Continue to application" at bounding box center [713, 455] width 128 height 31
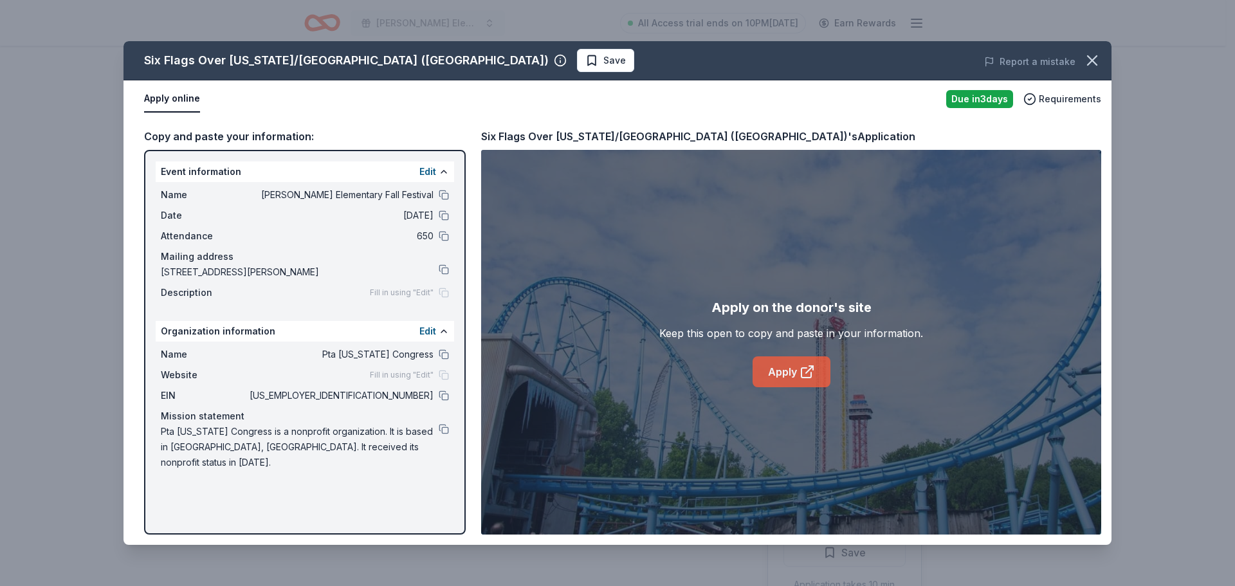
click at [779, 383] on link "Apply" at bounding box center [792, 371] width 78 height 31
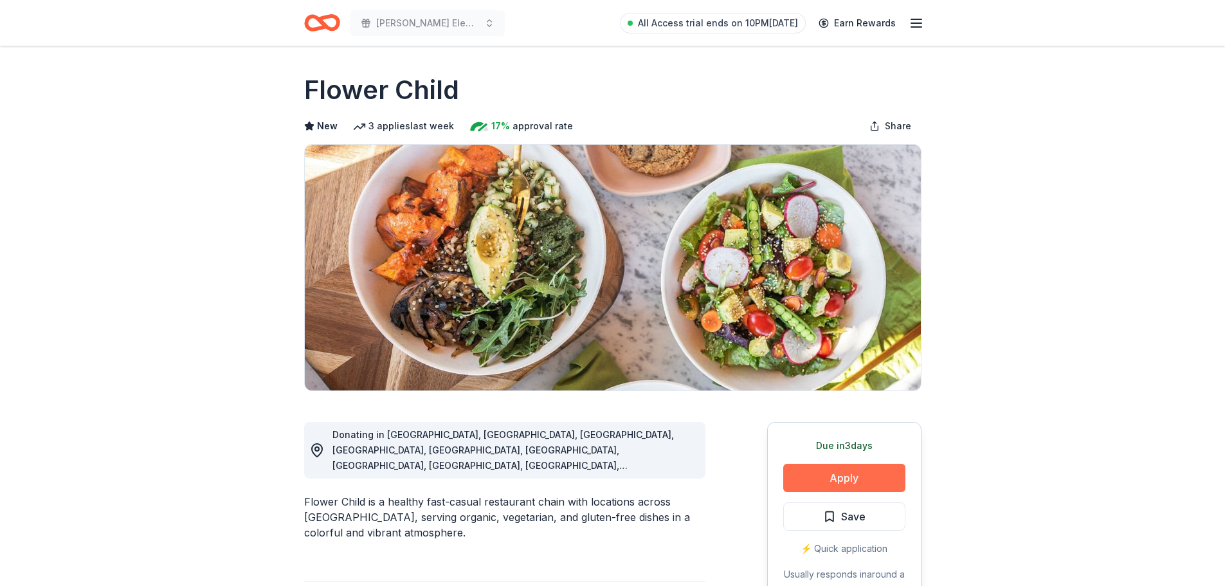
click at [867, 472] on button "Apply" at bounding box center [844, 478] width 122 height 28
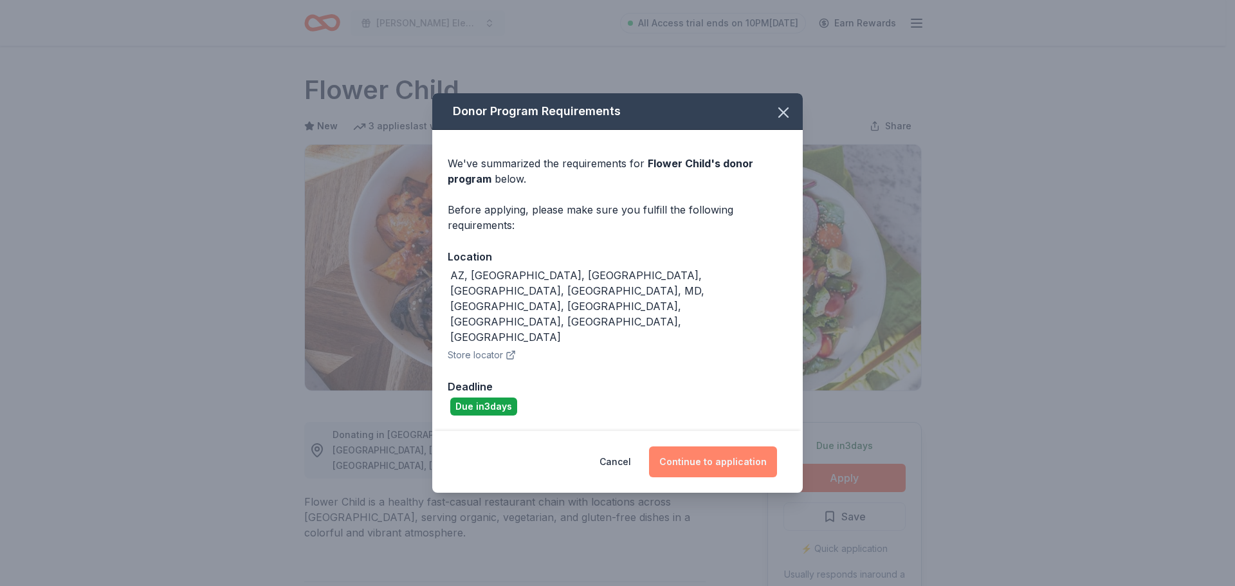
click at [728, 446] on button "Continue to application" at bounding box center [713, 461] width 128 height 31
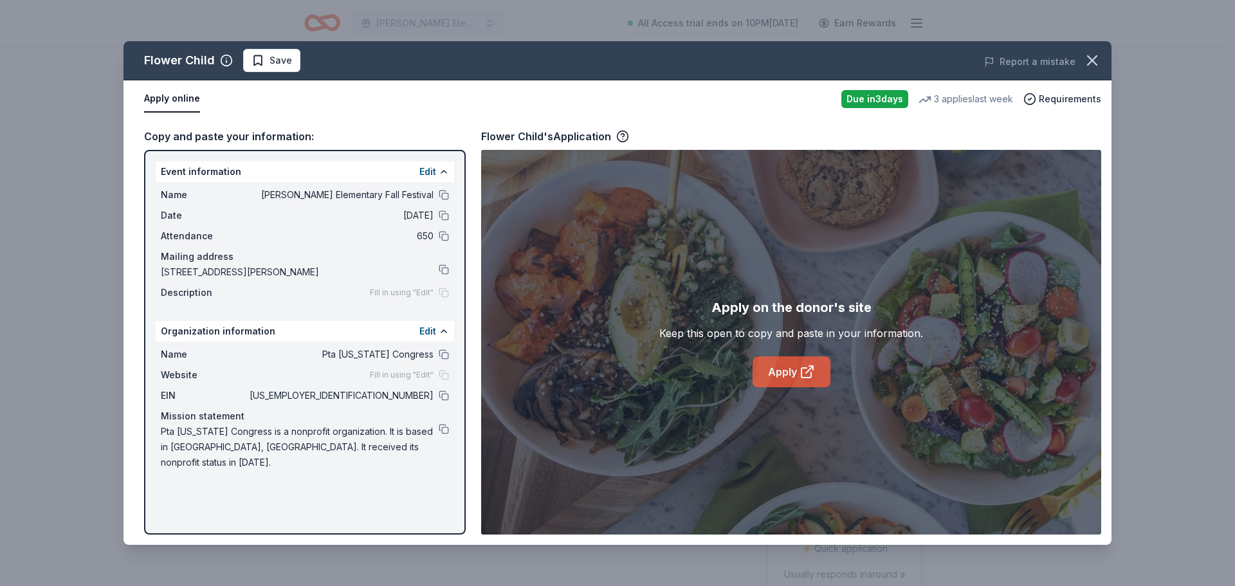
click at [771, 376] on link "Apply" at bounding box center [792, 371] width 78 height 31
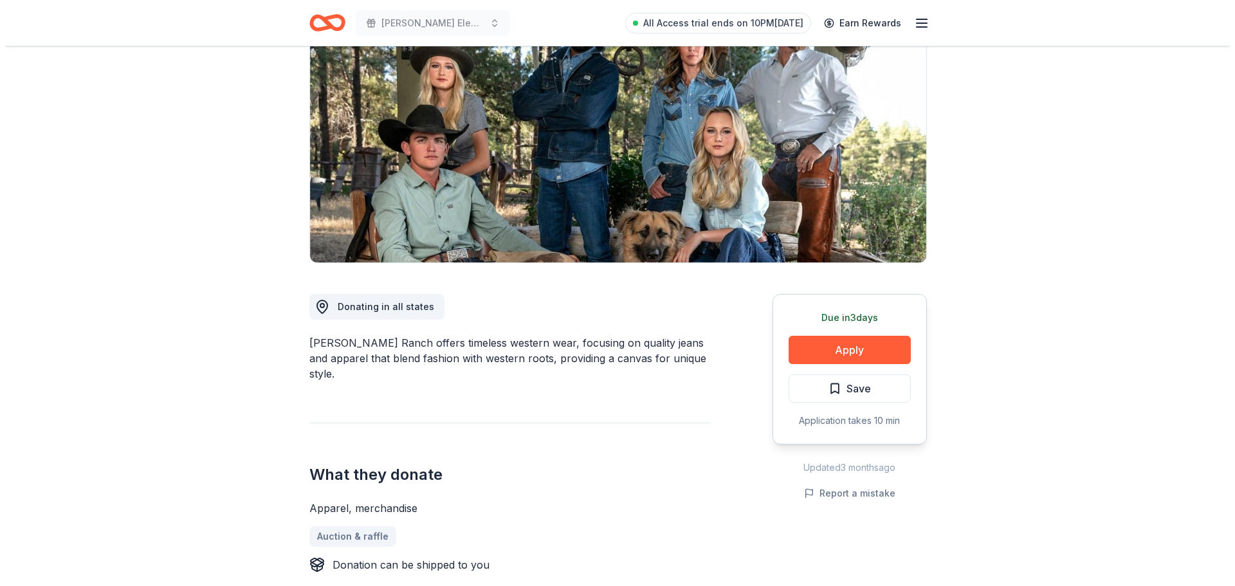
scroll to position [129, 0]
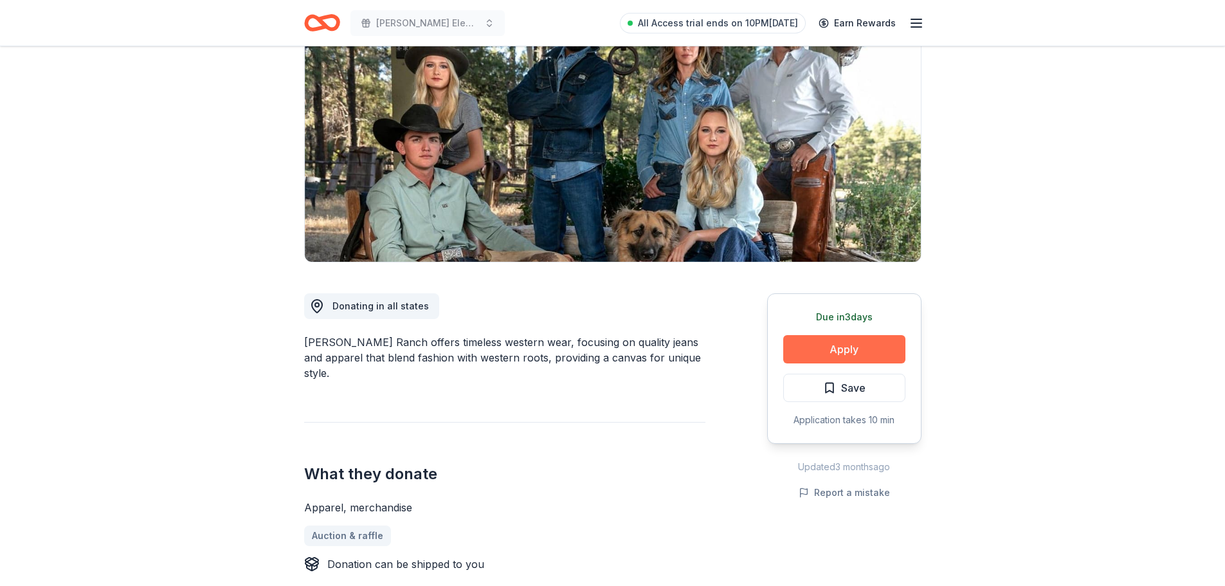
click at [851, 352] on button "Apply" at bounding box center [844, 349] width 122 height 28
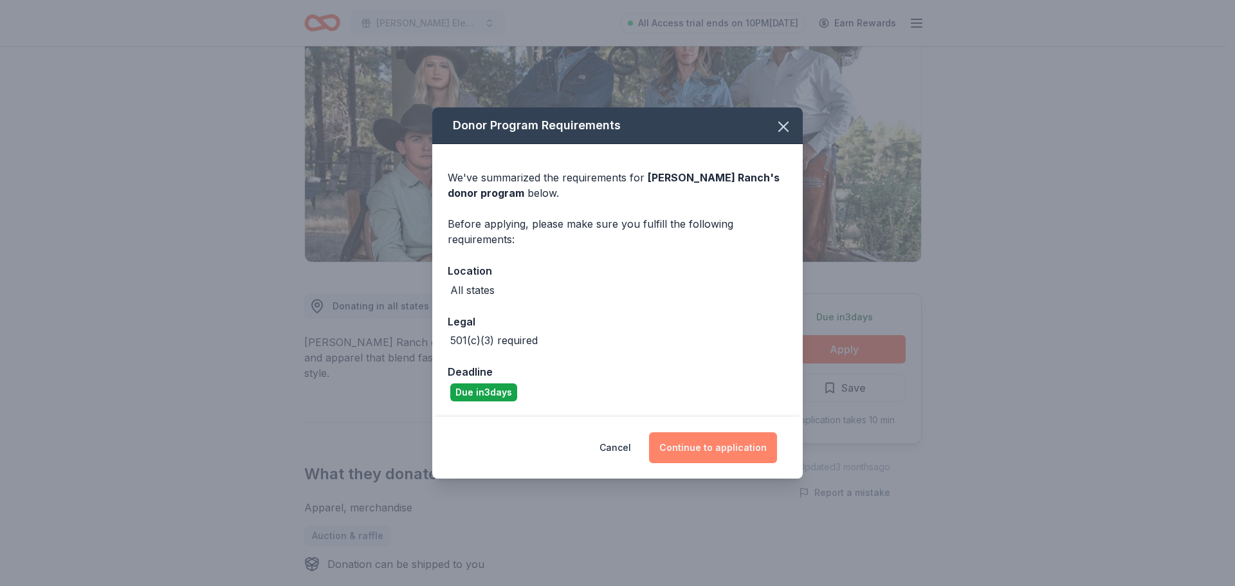
click at [715, 450] on button "Continue to application" at bounding box center [713, 447] width 128 height 31
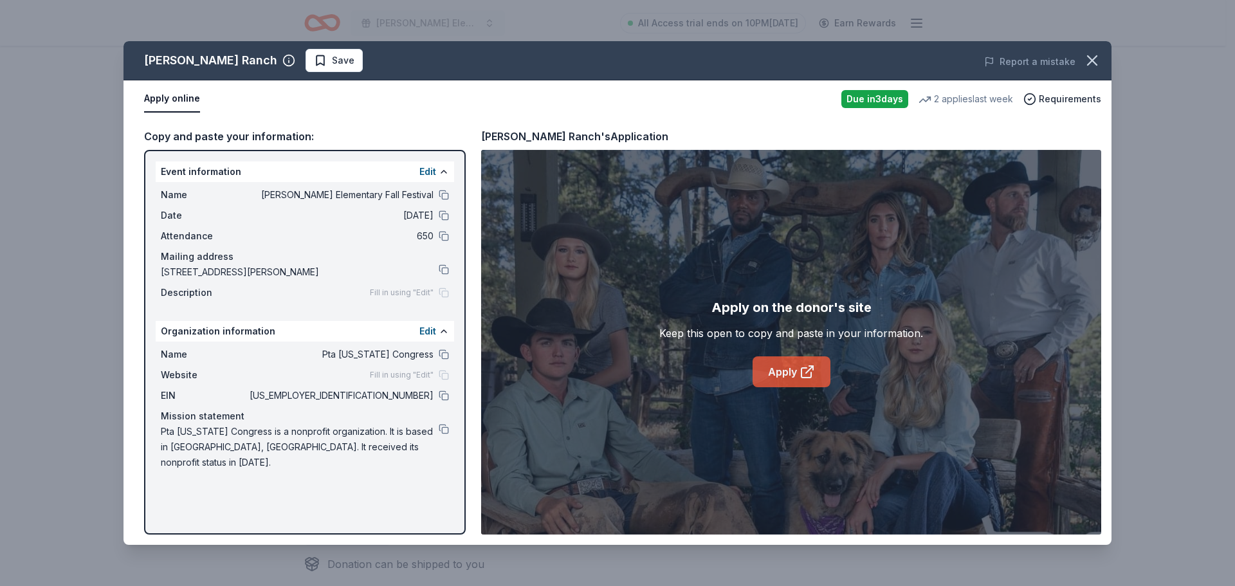
click at [781, 374] on link "Apply" at bounding box center [792, 371] width 78 height 31
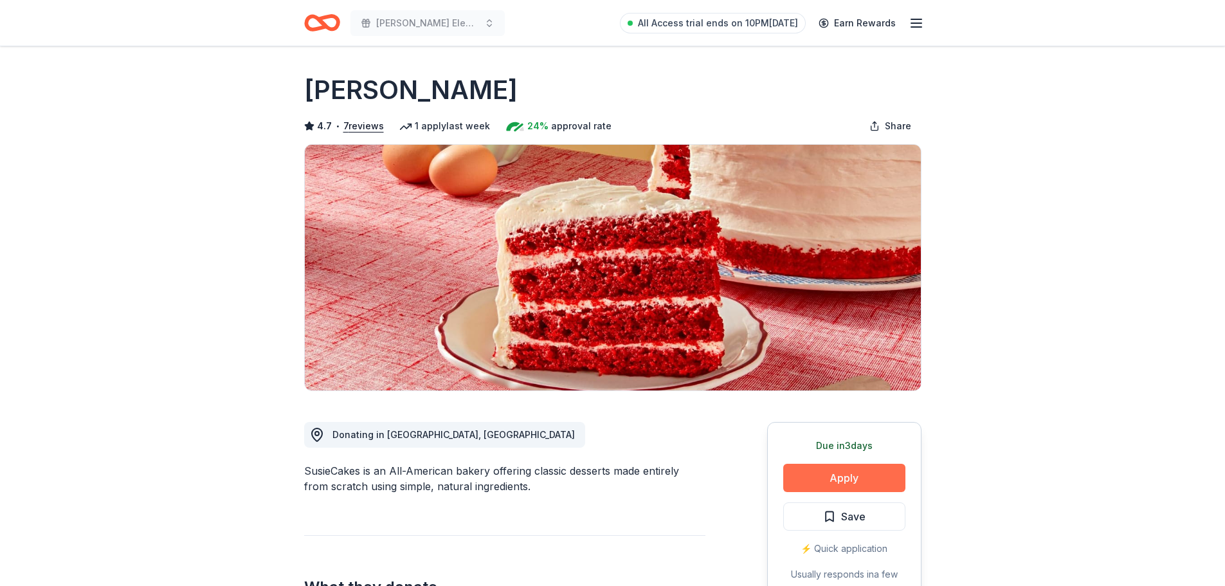
click at [867, 488] on button "Apply" at bounding box center [844, 478] width 122 height 28
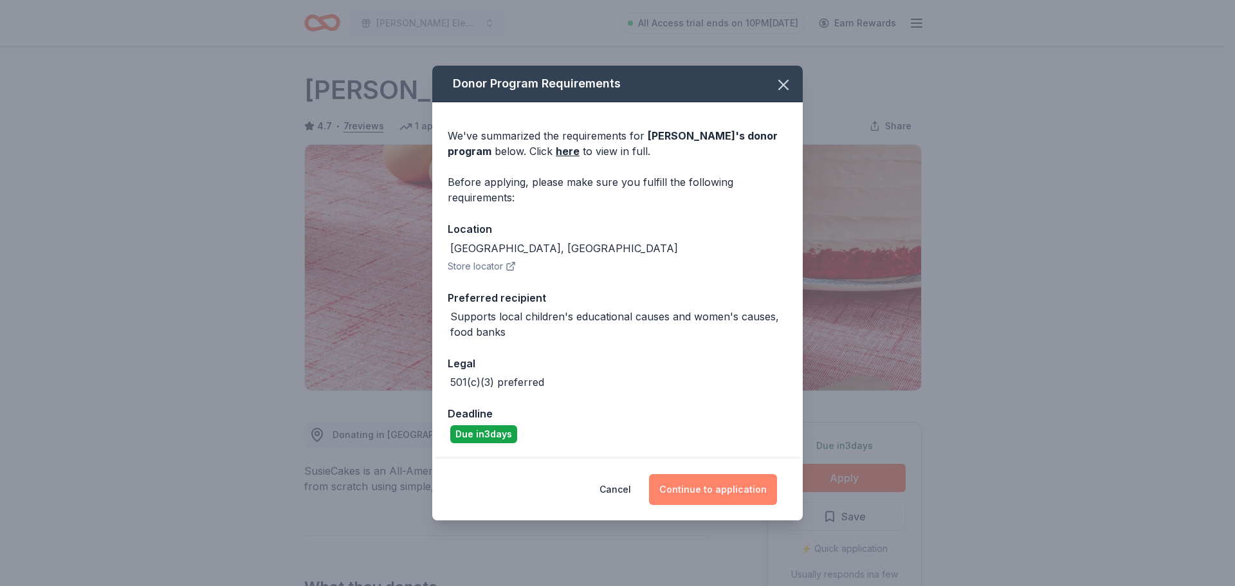
click at [700, 489] on button "Continue to application" at bounding box center [713, 489] width 128 height 31
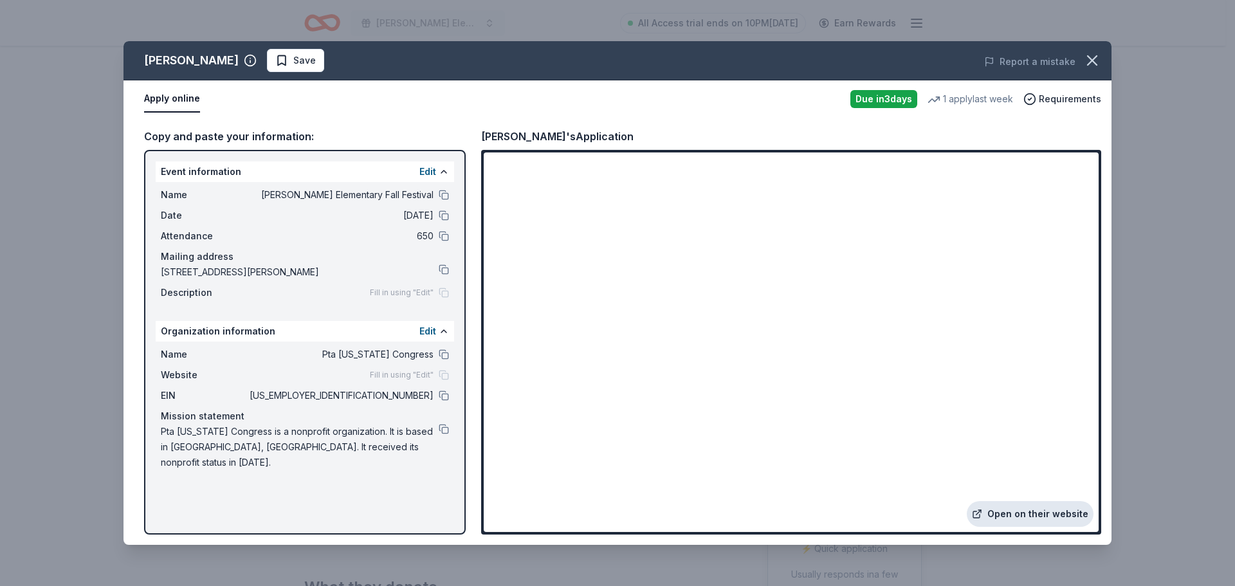
click at [1018, 518] on link "Open on their website" at bounding box center [1030, 514] width 127 height 26
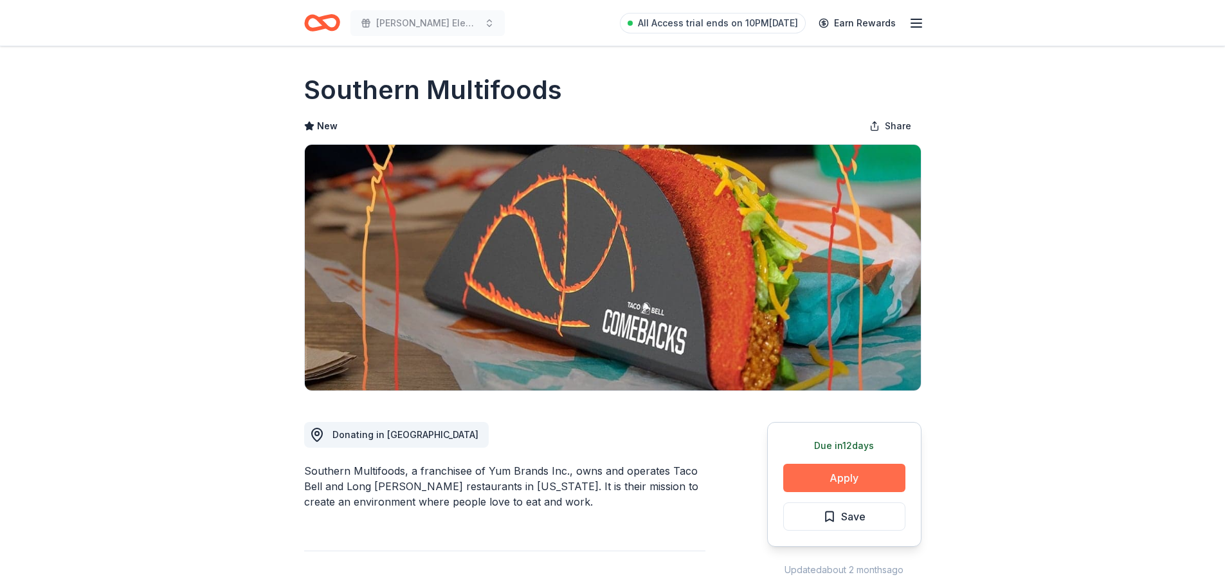
click at [849, 483] on button "Apply" at bounding box center [844, 478] width 122 height 28
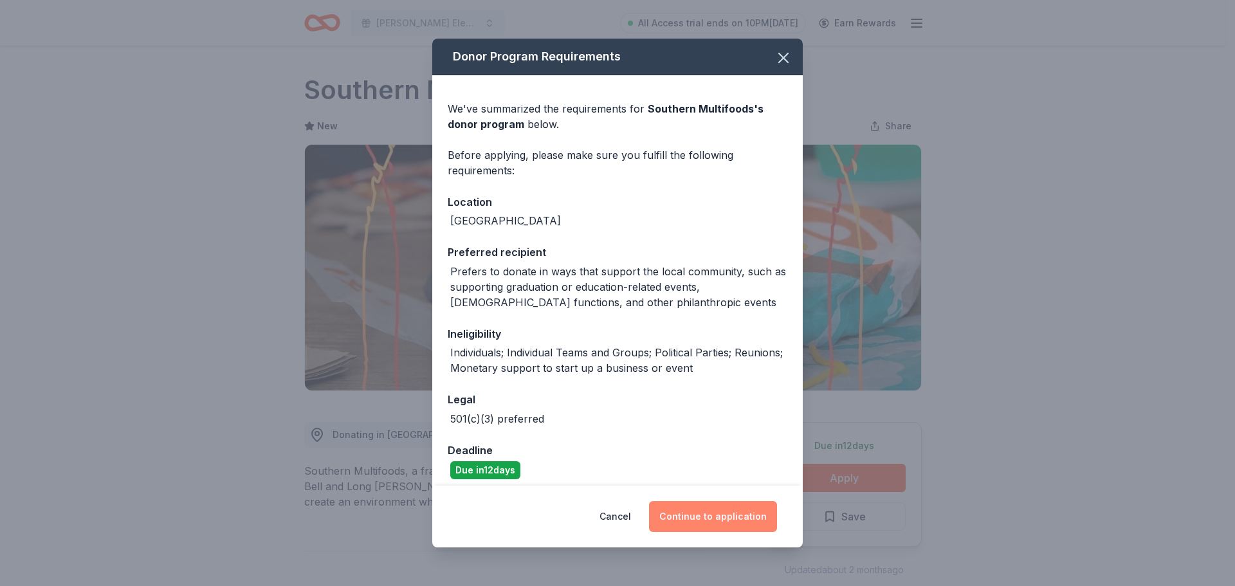
click at [729, 517] on button "Continue to application" at bounding box center [713, 516] width 128 height 31
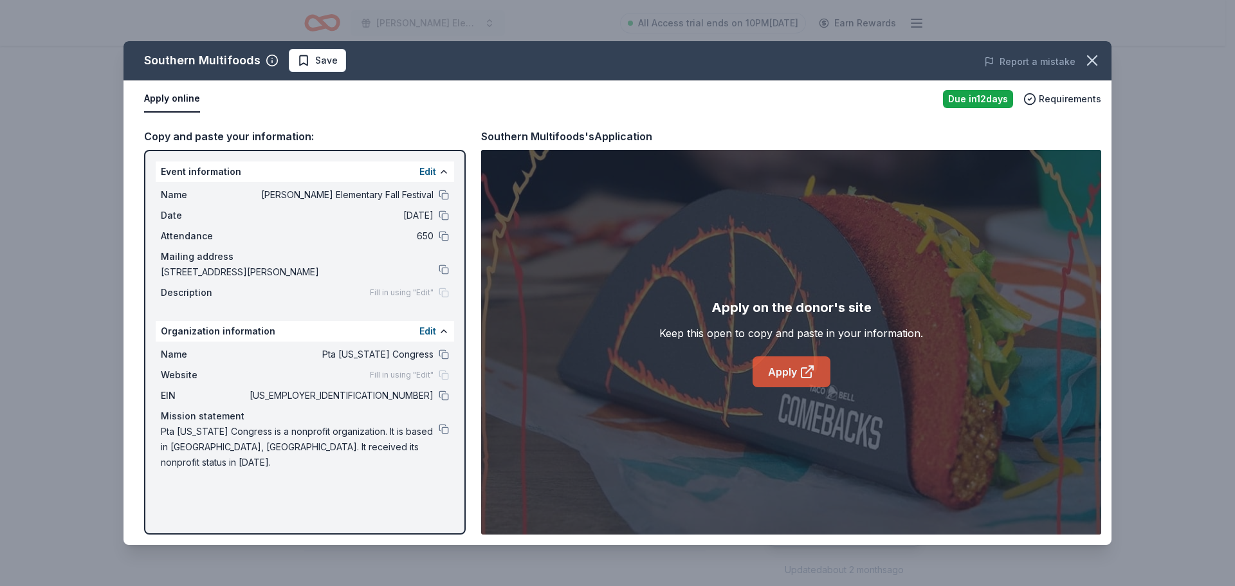
click at [800, 373] on icon at bounding box center [807, 371] width 15 height 15
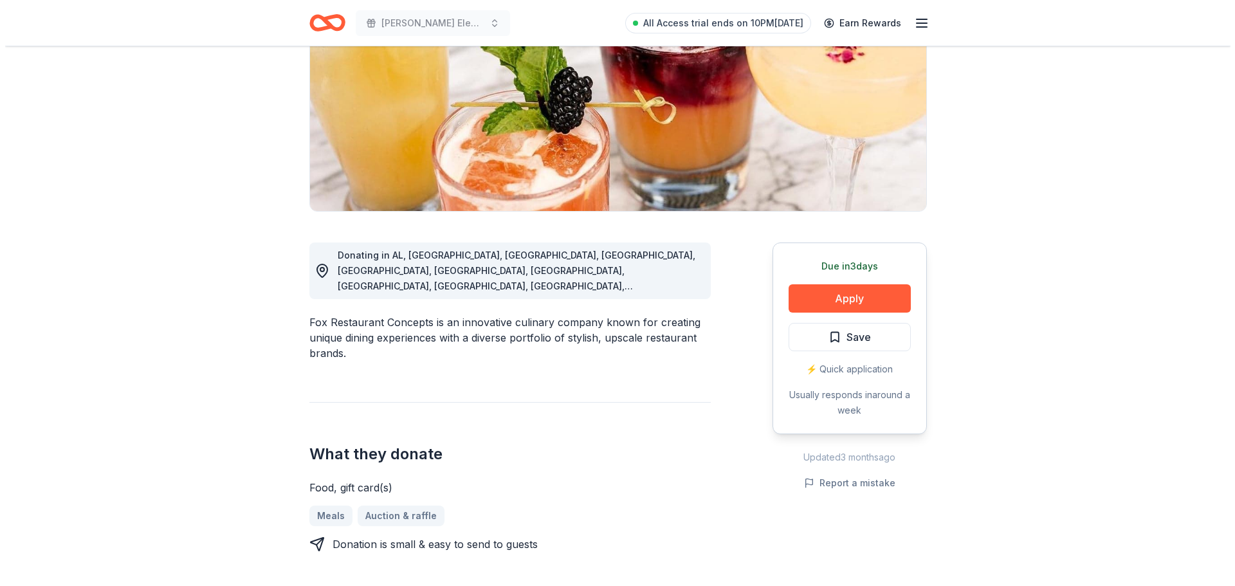
scroll to position [193, 0]
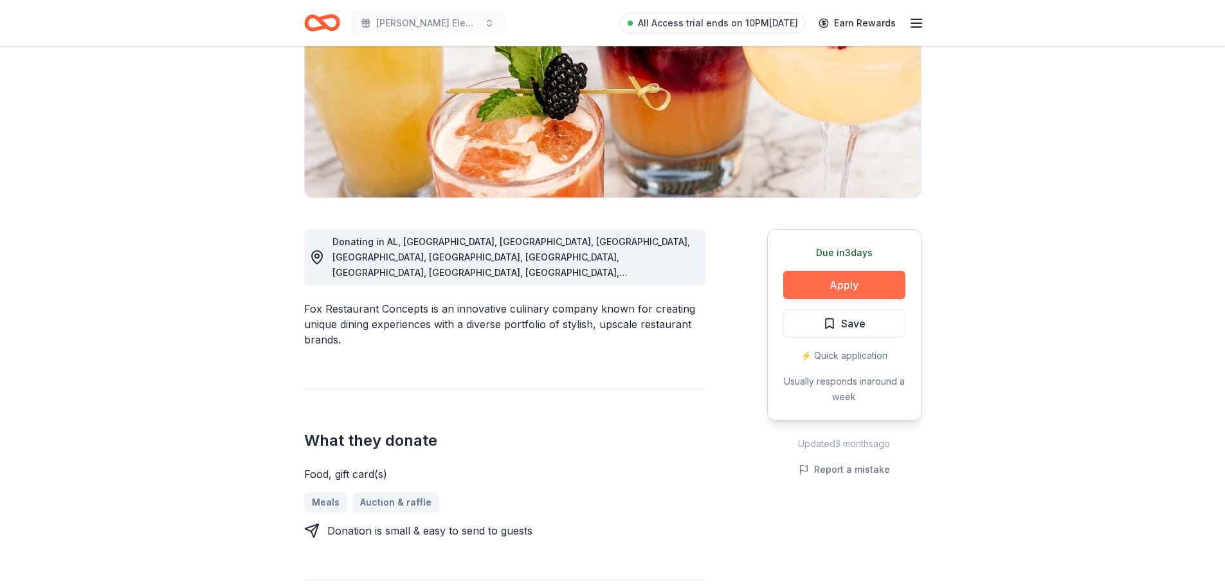
click at [884, 285] on button "Apply" at bounding box center [844, 285] width 122 height 28
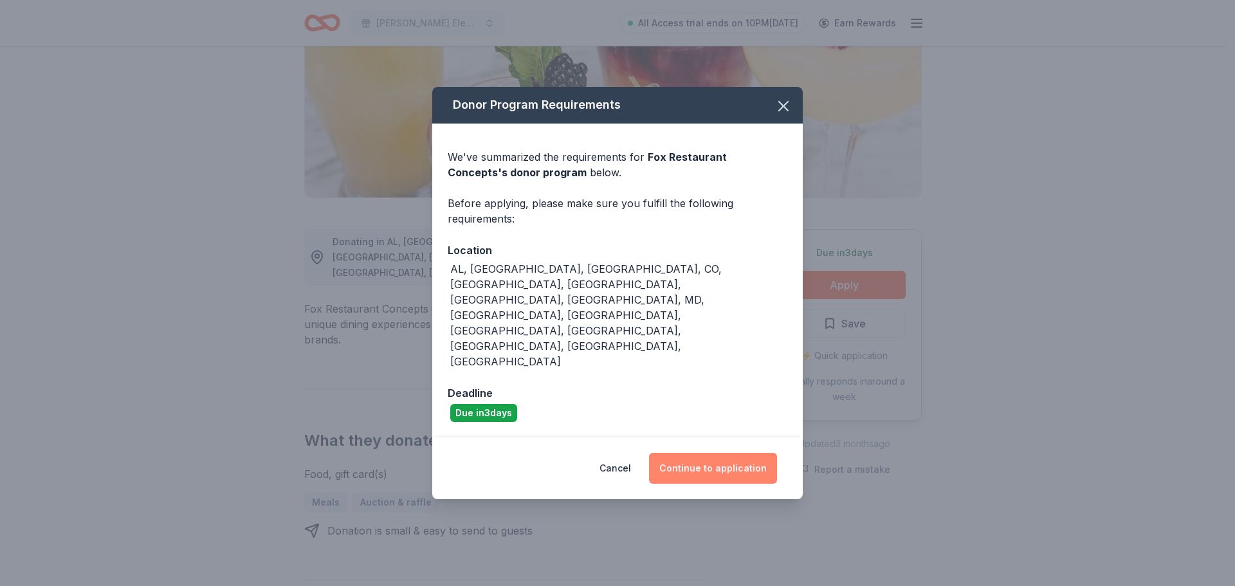
click at [761, 453] on button "Continue to application" at bounding box center [713, 468] width 128 height 31
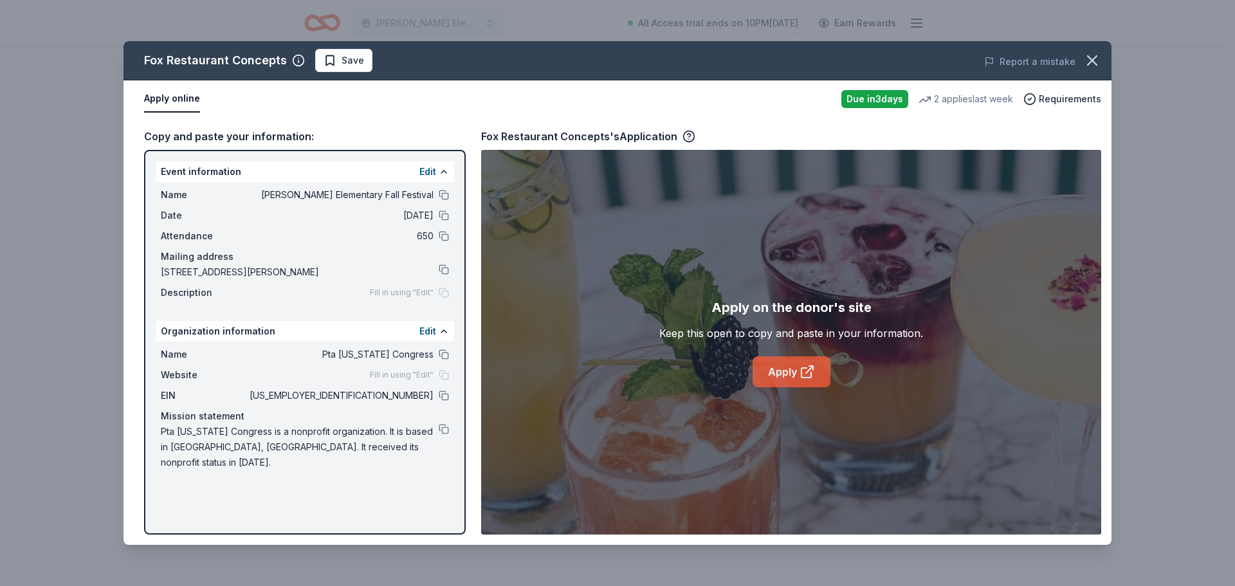
click at [800, 369] on icon at bounding box center [807, 371] width 15 height 15
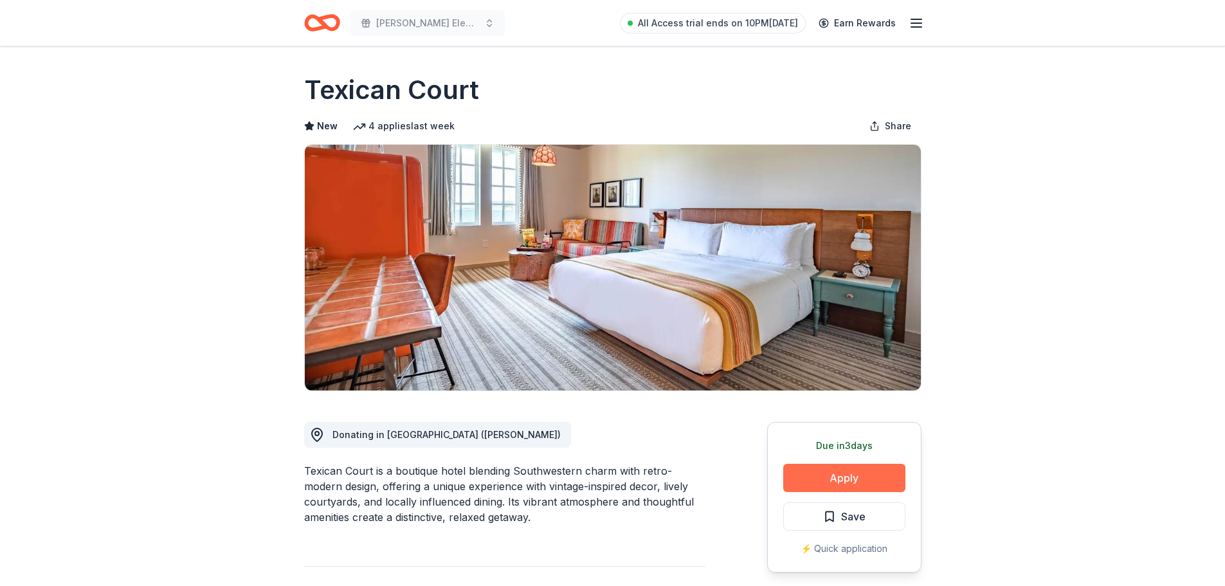
click at [876, 482] on button "Apply" at bounding box center [844, 478] width 122 height 28
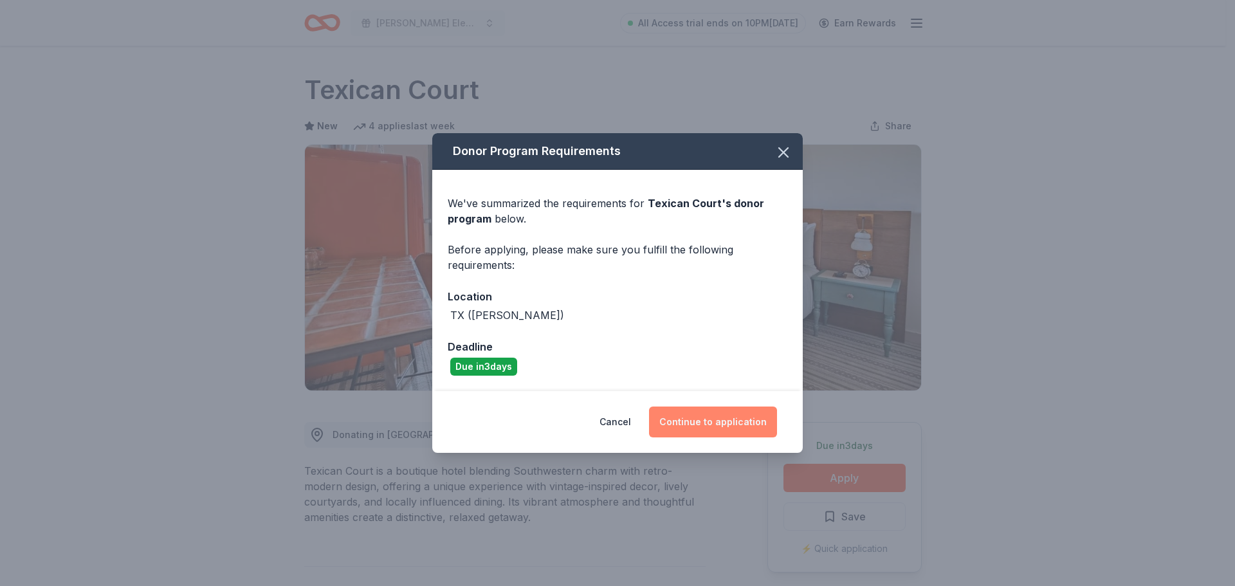
click at [706, 421] on button "Continue to application" at bounding box center [713, 422] width 128 height 31
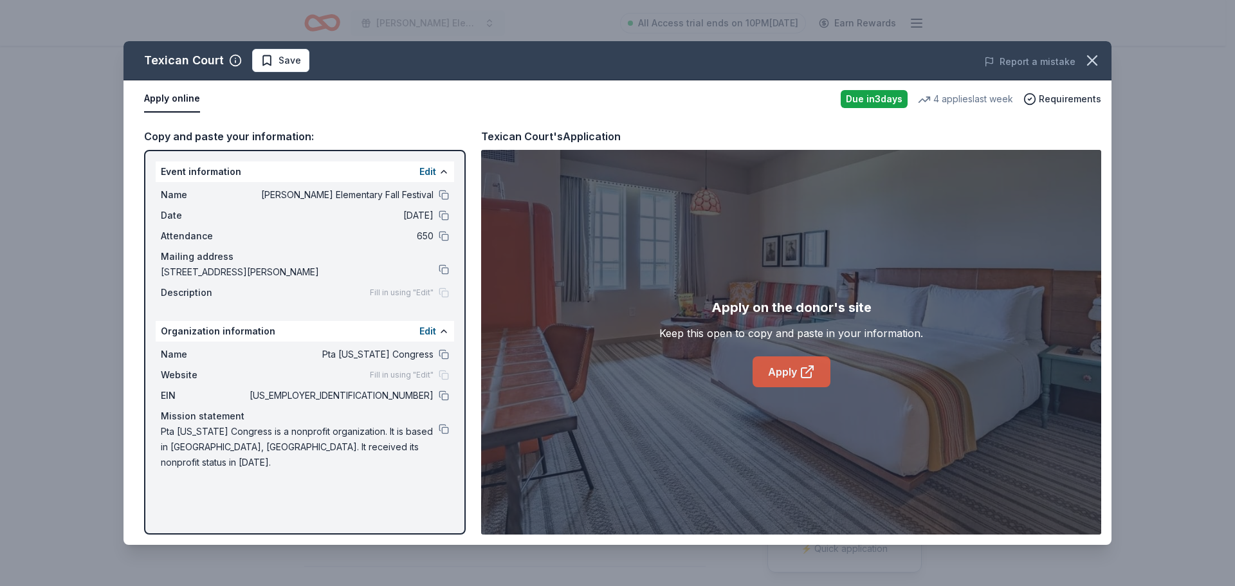
click at [805, 378] on icon at bounding box center [806, 373] width 10 height 10
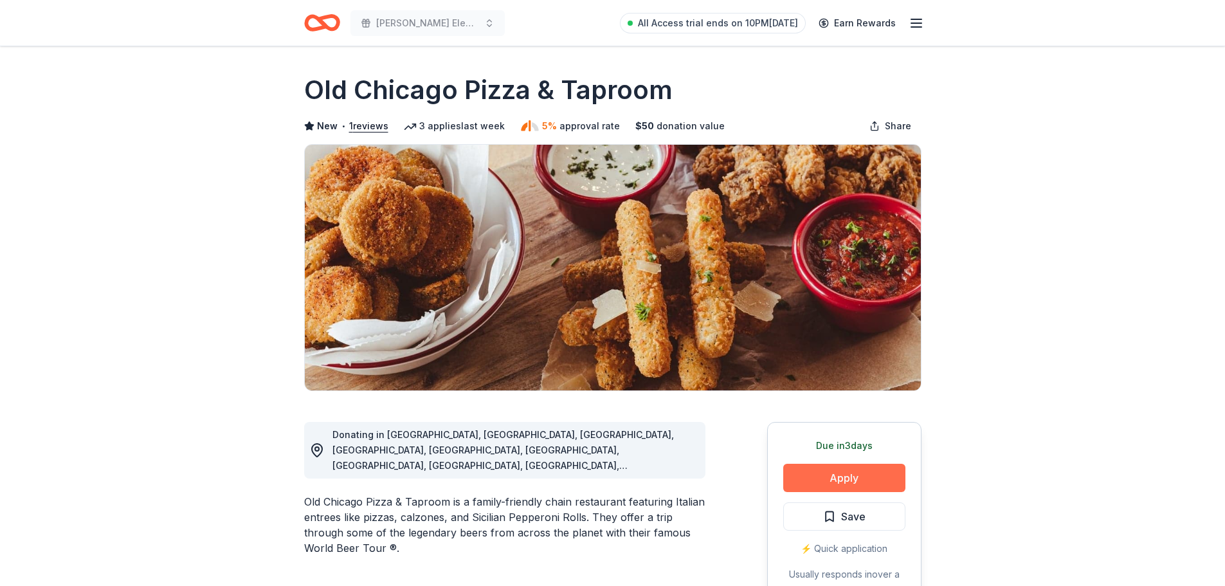
click at [873, 481] on button "Apply" at bounding box center [844, 478] width 122 height 28
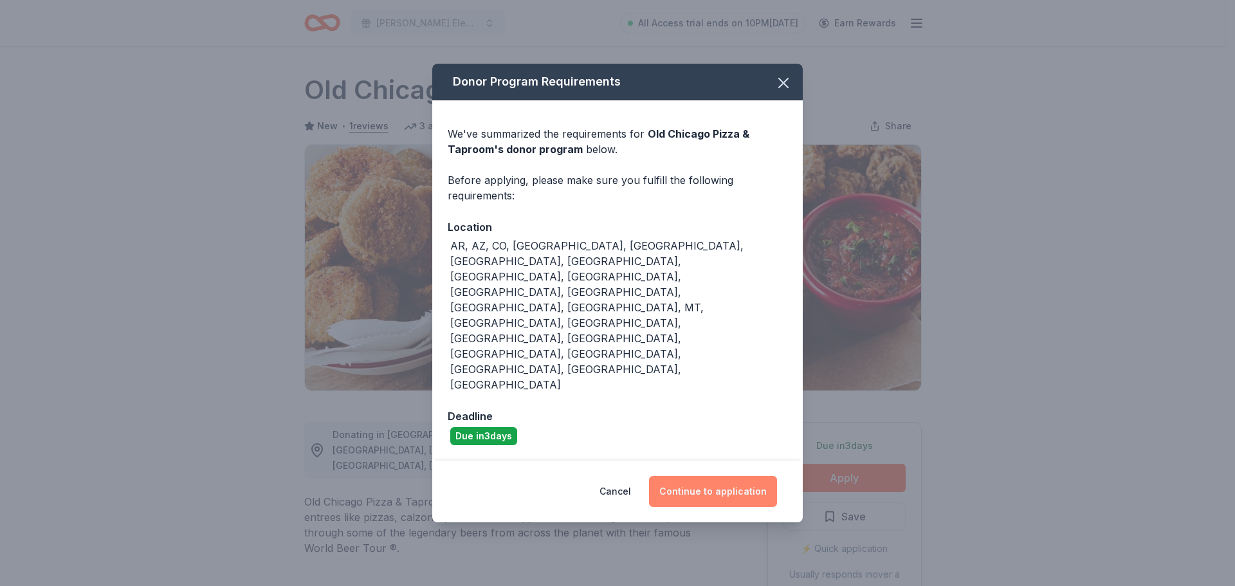
click at [702, 476] on button "Continue to application" at bounding box center [713, 491] width 128 height 31
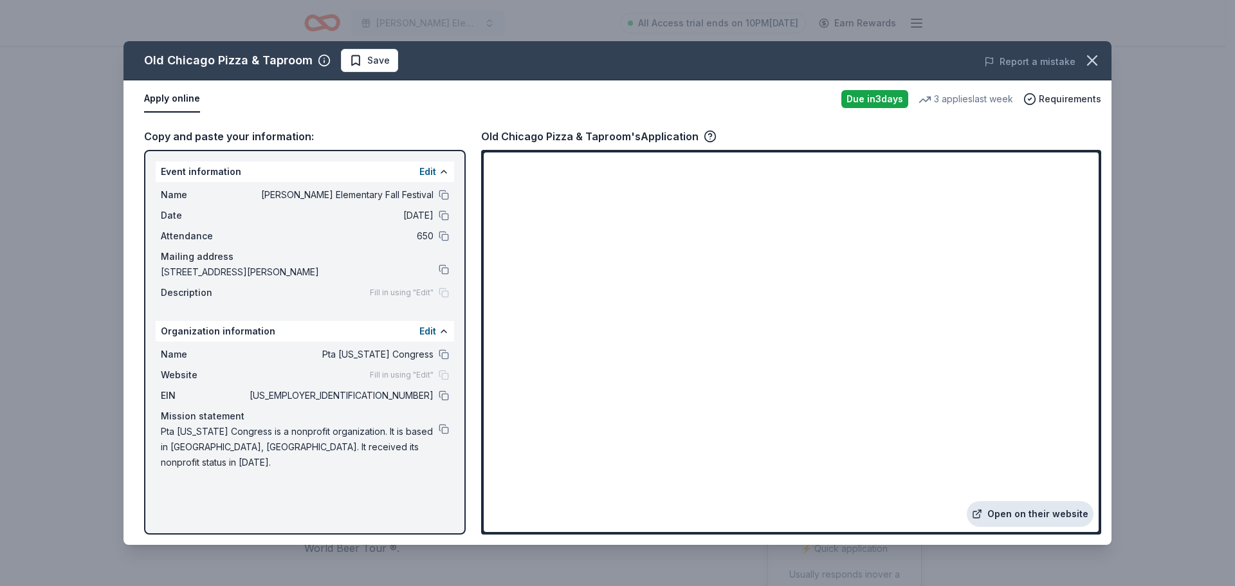
click at [1020, 511] on link "Open on their website" at bounding box center [1030, 514] width 127 height 26
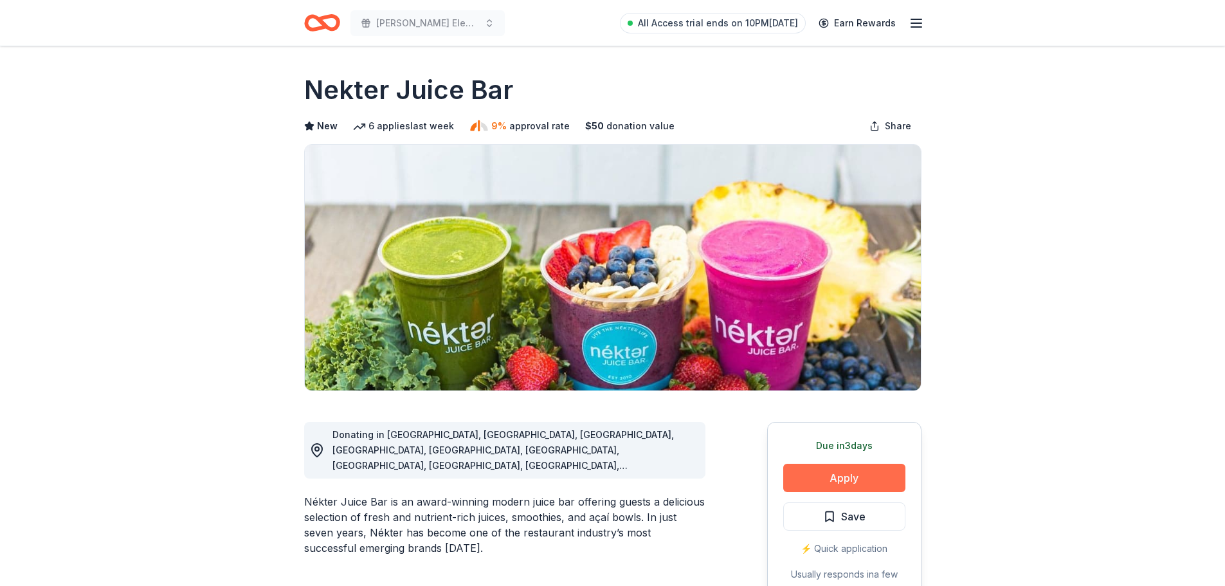
click at [860, 470] on button "Apply" at bounding box center [844, 478] width 122 height 28
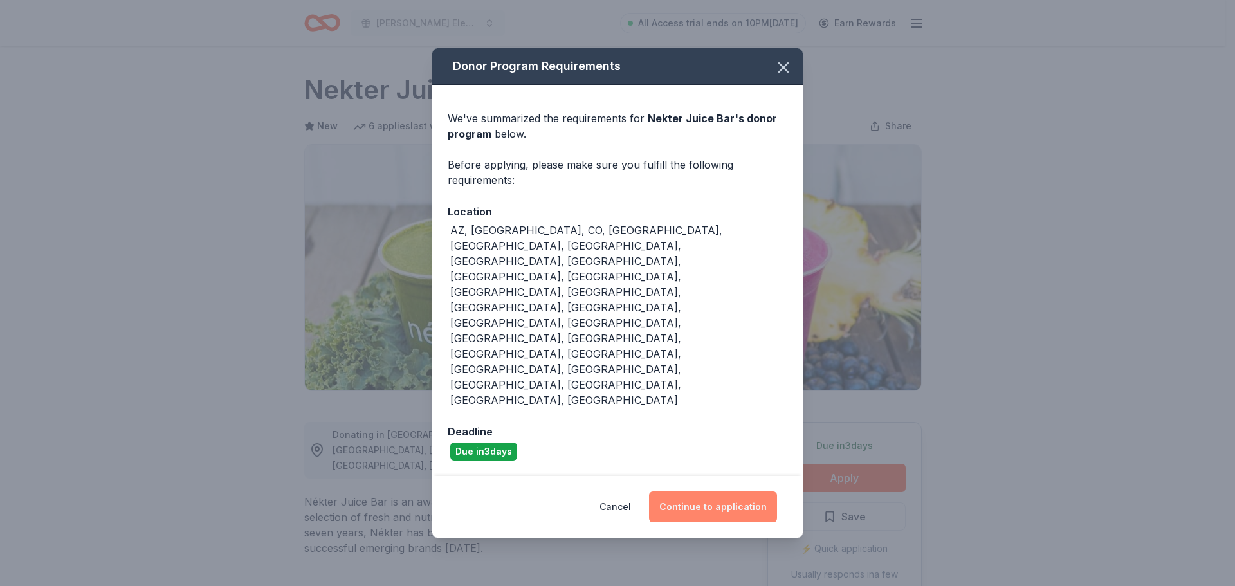
click at [708, 491] on button "Continue to application" at bounding box center [713, 506] width 128 height 31
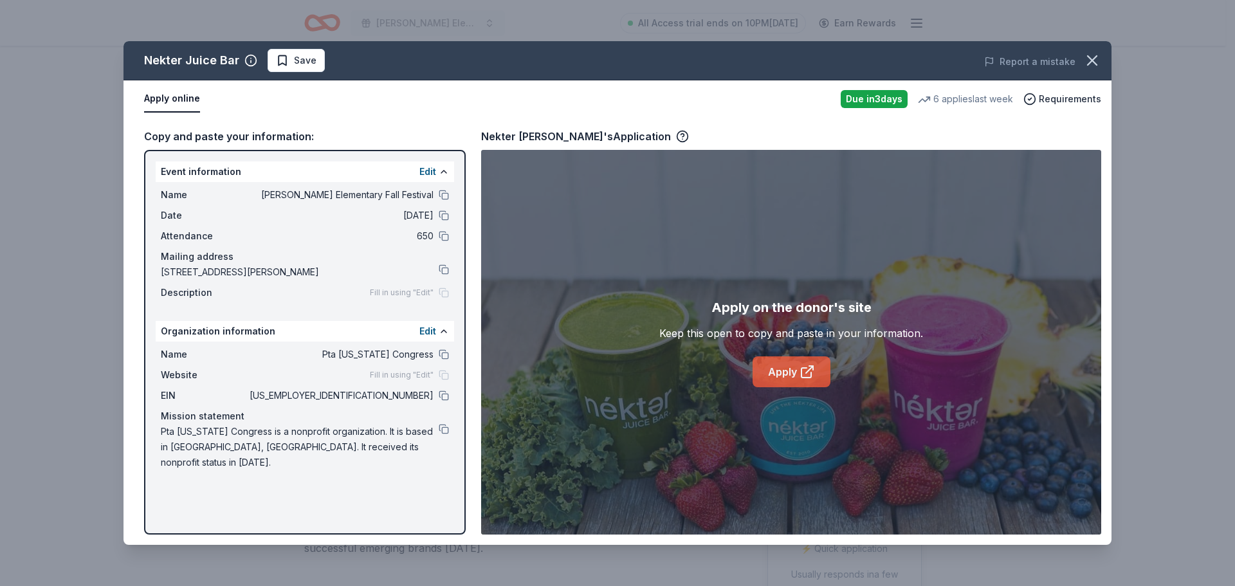
click at [778, 374] on link "Apply" at bounding box center [792, 371] width 78 height 31
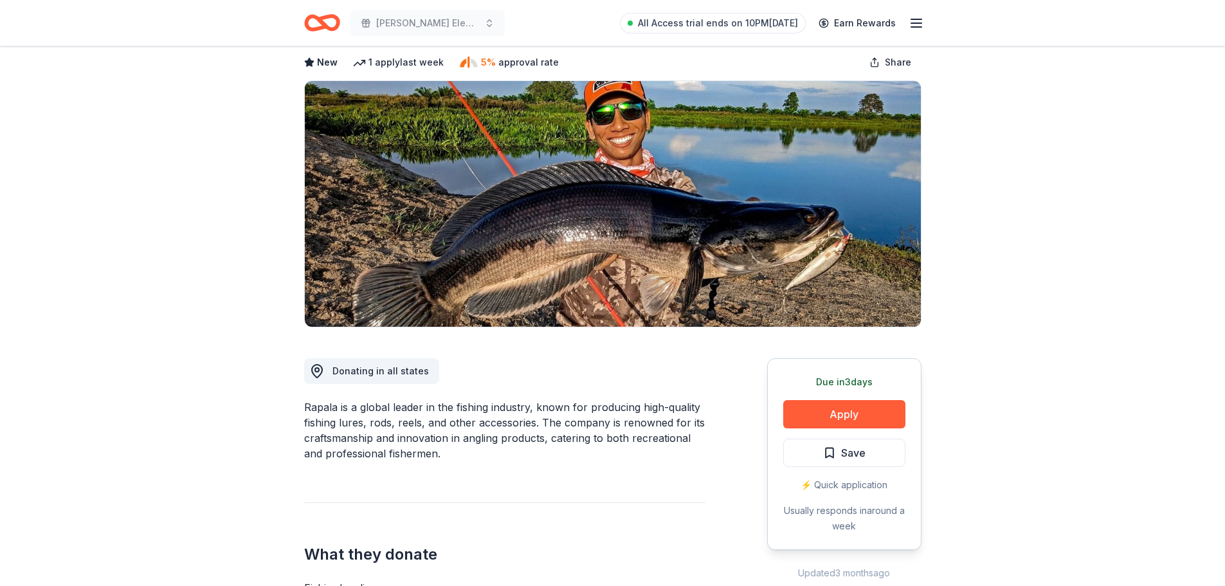
scroll to position [64, 0]
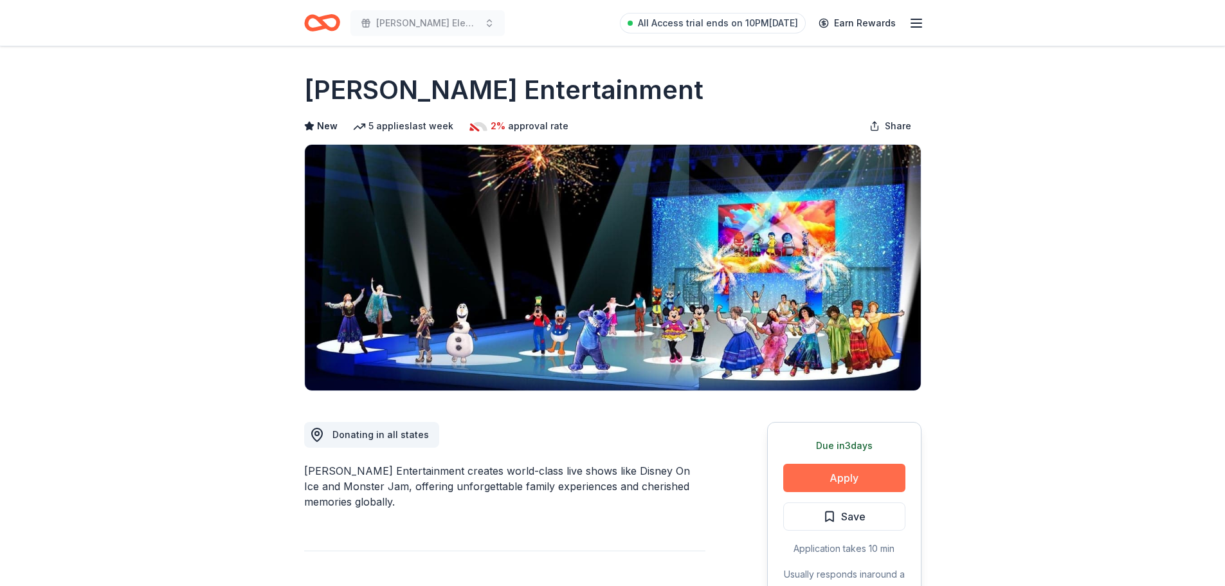
click at [859, 481] on button "Apply" at bounding box center [844, 478] width 122 height 28
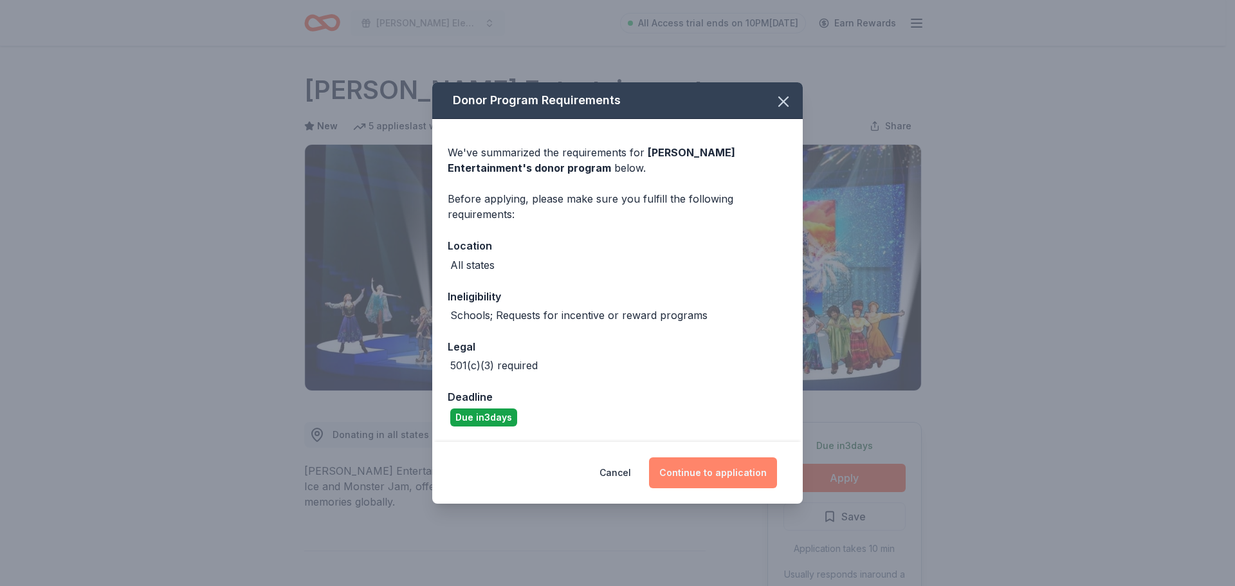
click at [761, 474] on button "Continue to application" at bounding box center [713, 472] width 128 height 31
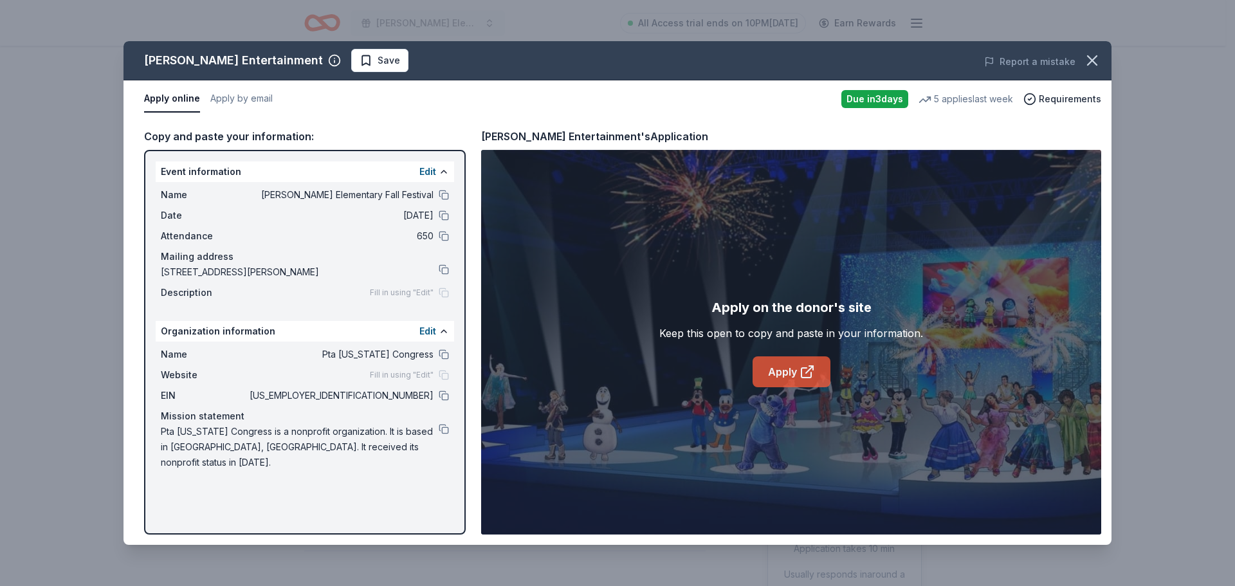
click at [800, 372] on icon at bounding box center [807, 371] width 15 height 15
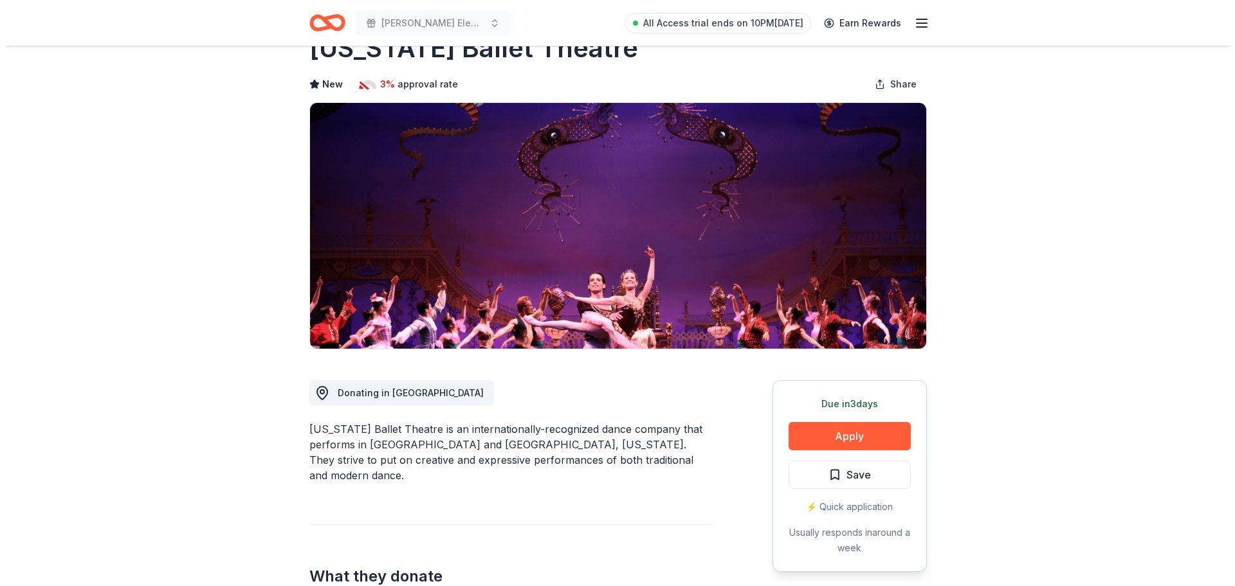
scroll to position [64, 0]
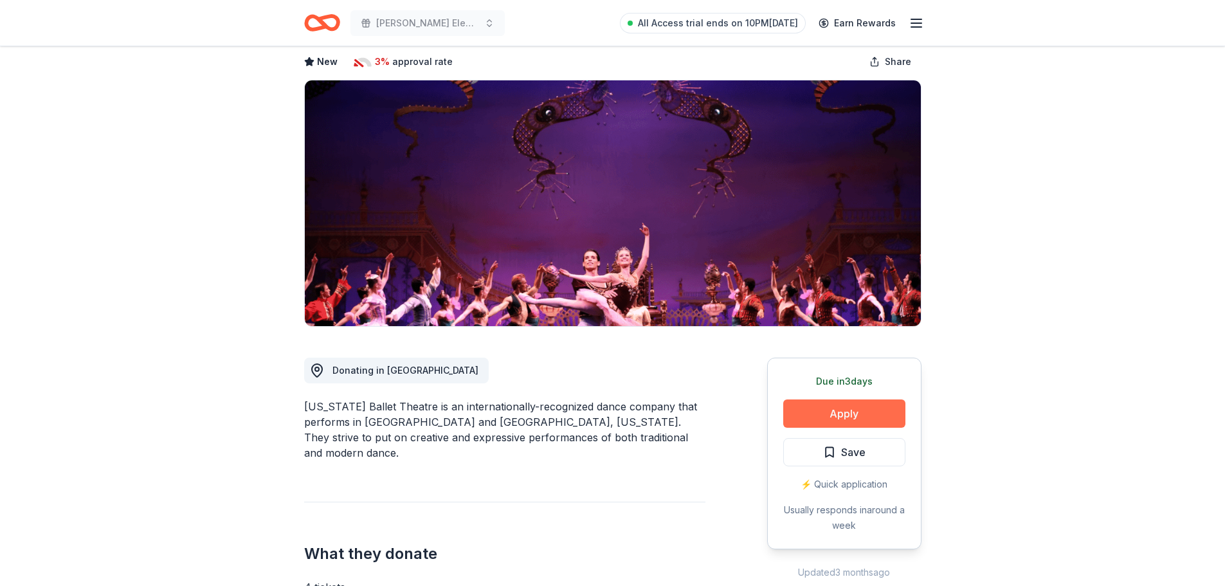
click at [872, 415] on button "Apply" at bounding box center [844, 413] width 122 height 28
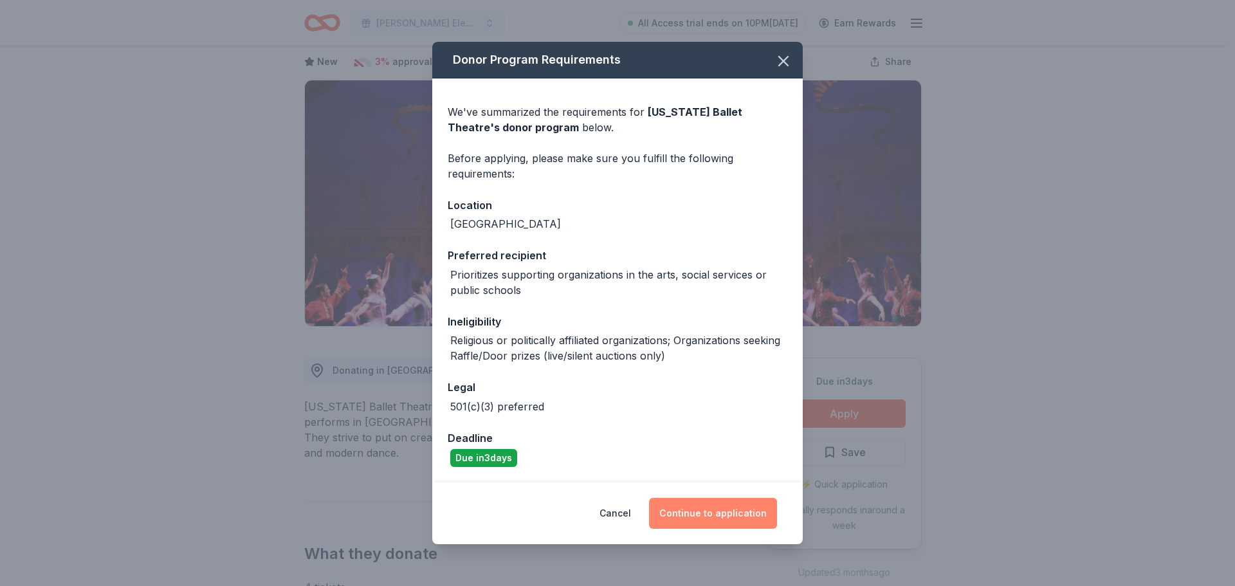
click at [717, 522] on button "Continue to application" at bounding box center [713, 513] width 128 height 31
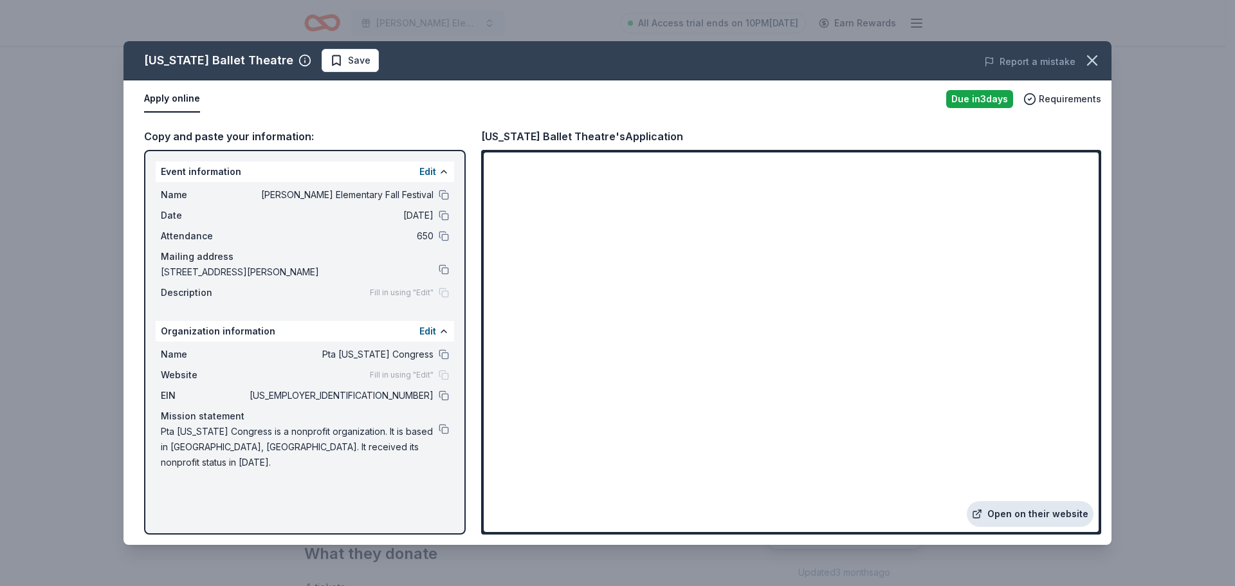
click at [1015, 520] on link "Open on their website" at bounding box center [1030, 514] width 127 height 26
